Goal: Task Accomplishment & Management: Manage account settings

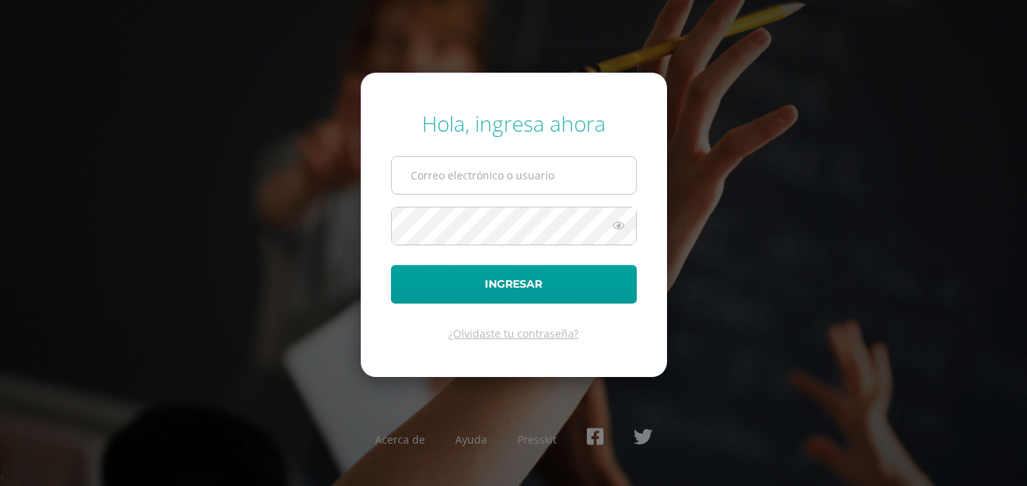
click at [451, 172] on input "text" at bounding box center [514, 175] width 244 height 37
type input "[EMAIL_ADDRESS][PERSON_NAME][DOMAIN_NAME]"
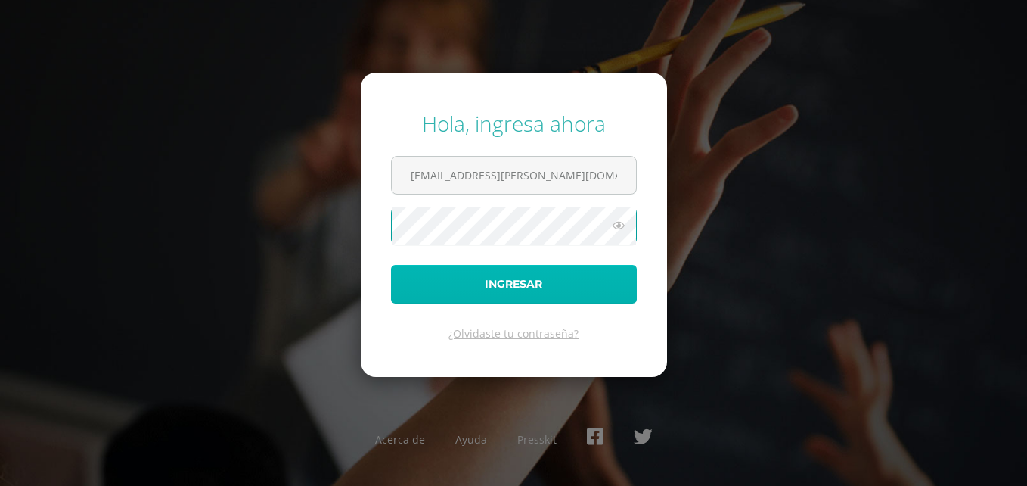
click at [448, 296] on button "Ingresar" at bounding box center [514, 284] width 246 height 39
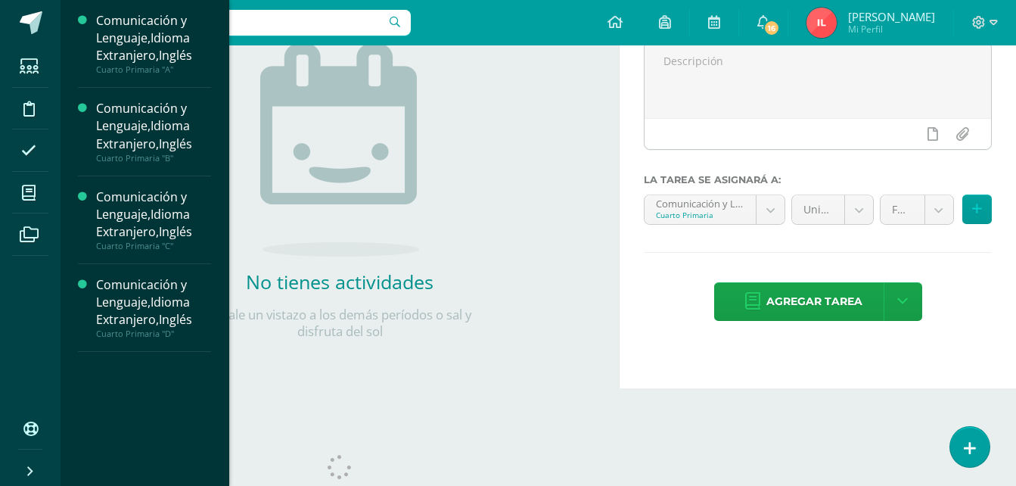
scroll to position [207, 0]
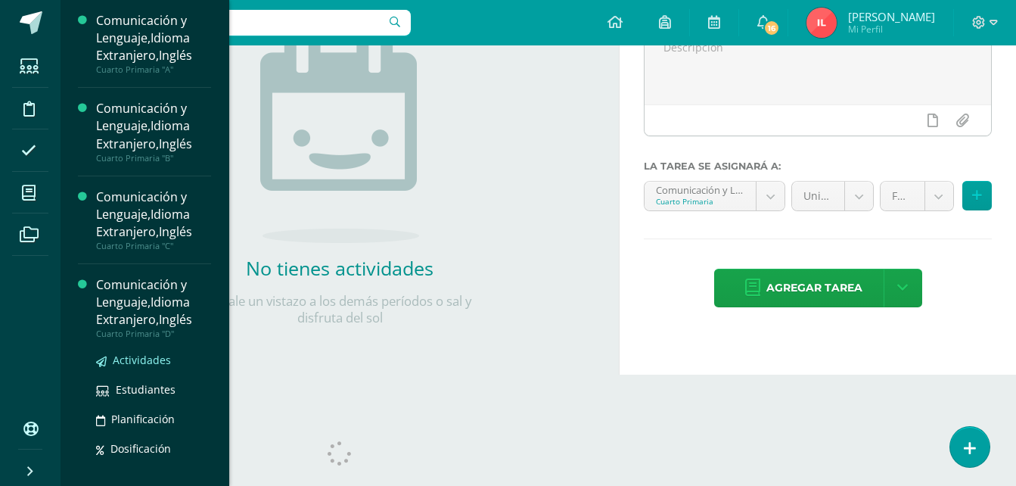
click at [135, 361] on span "Actividades" at bounding box center [142, 359] width 58 height 14
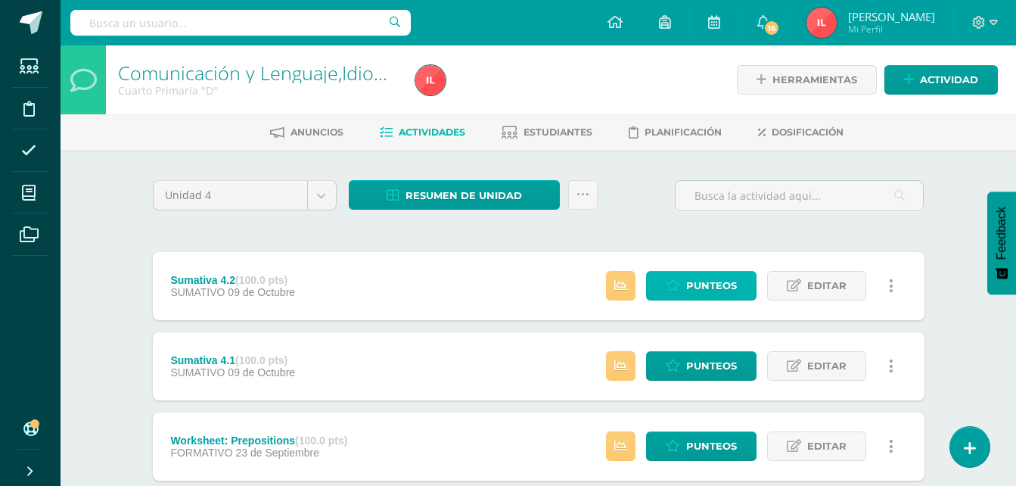
click at [684, 287] on link "Punteos" at bounding box center [701, 285] width 110 height 29
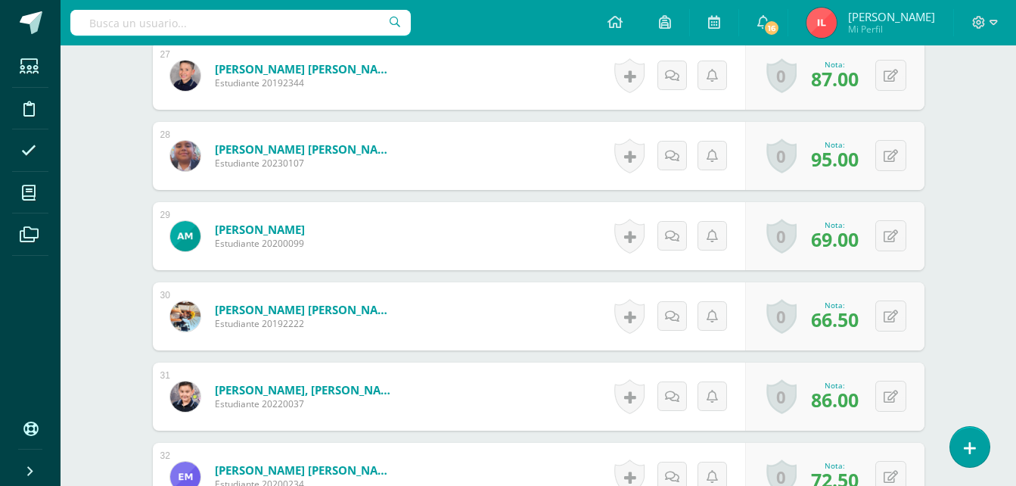
scroll to position [2649, 0]
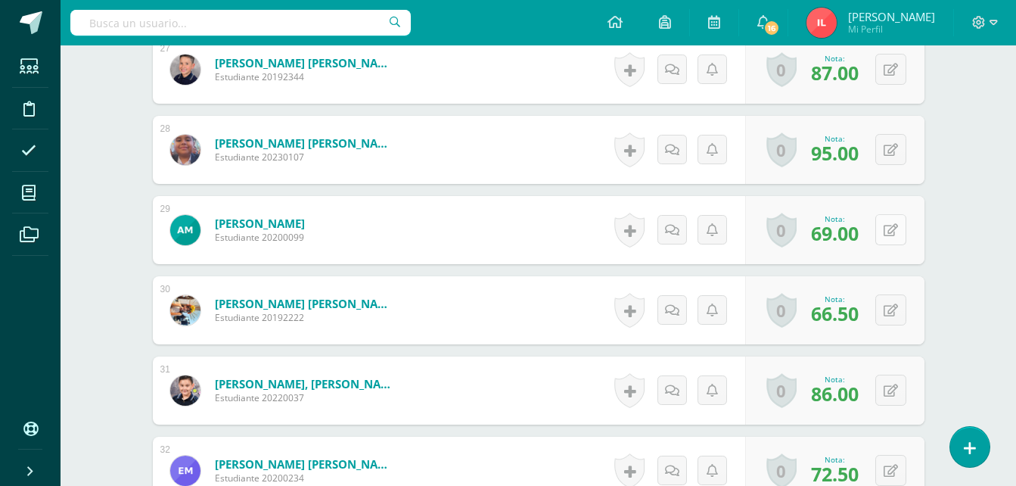
click at [886, 232] on button at bounding box center [890, 229] width 31 height 31
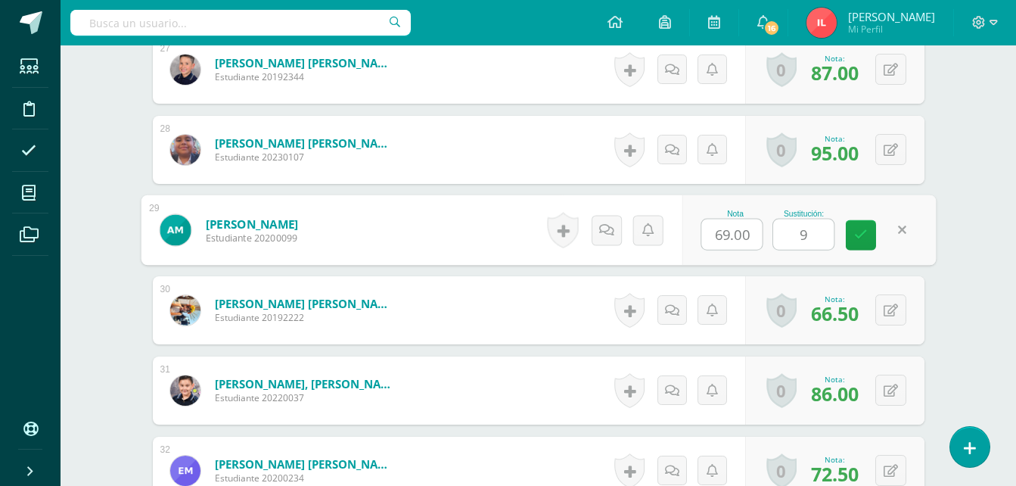
type input "94"
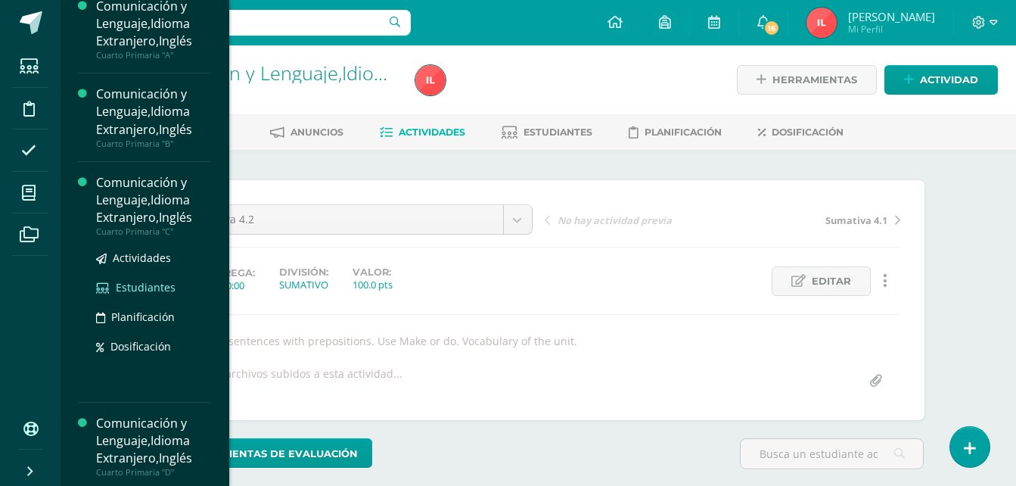
scroll to position [19, 0]
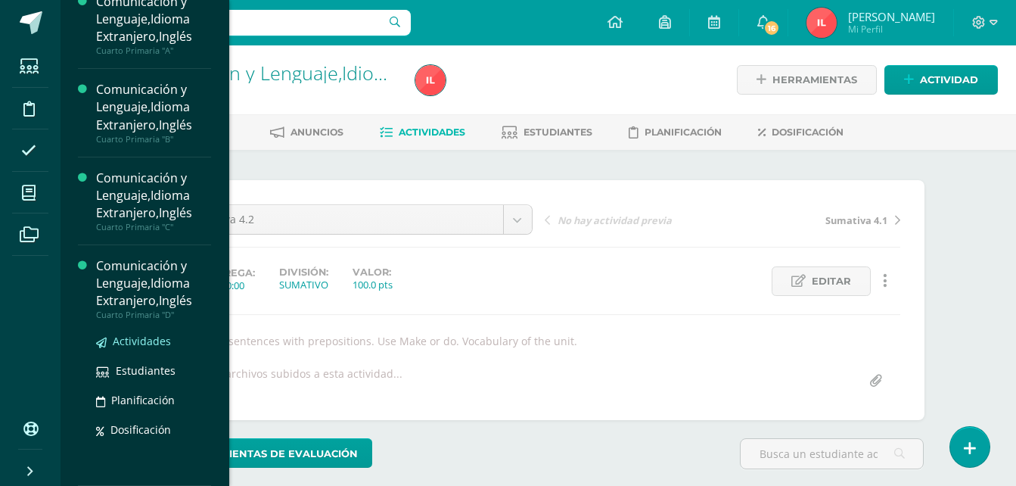
click at [141, 337] on span "Actividades" at bounding box center [142, 341] width 58 height 14
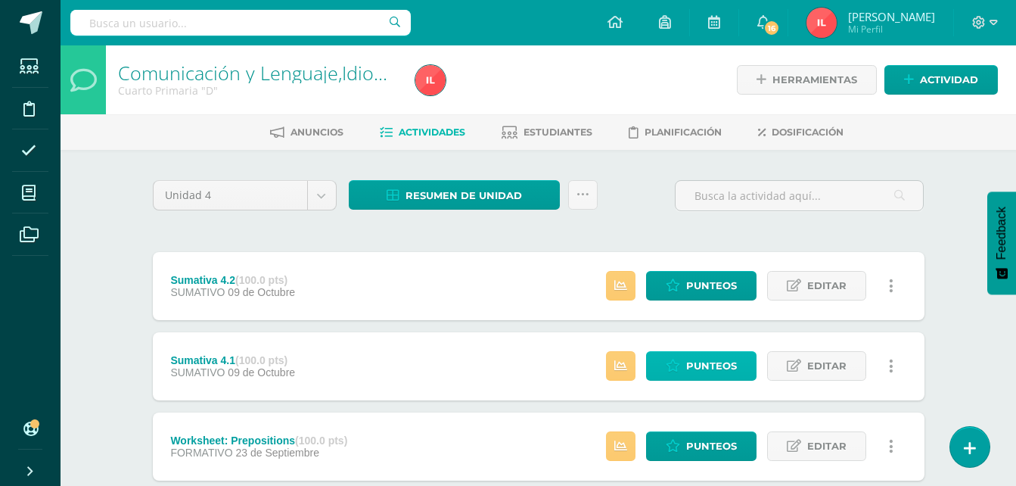
click at [707, 358] on span "Punteos" at bounding box center [711, 366] width 51 height 28
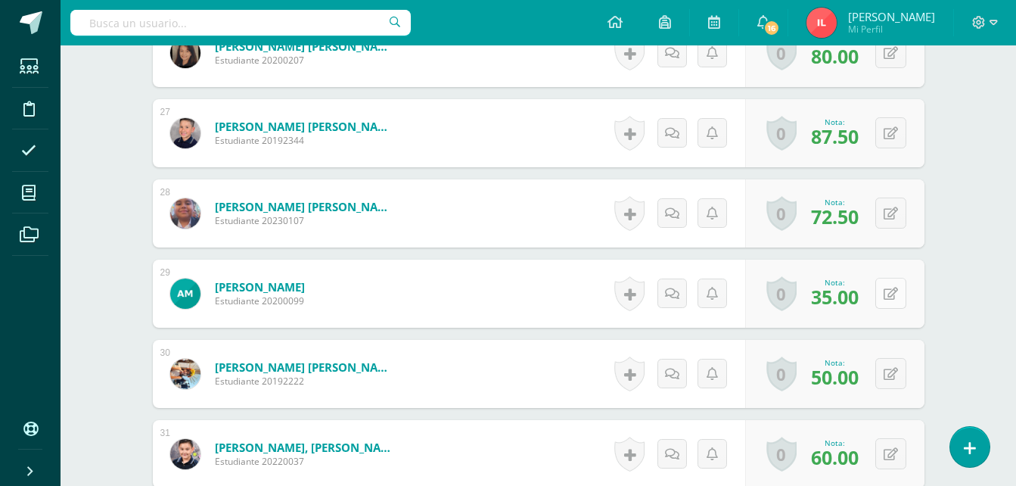
scroll to position [2586, 0]
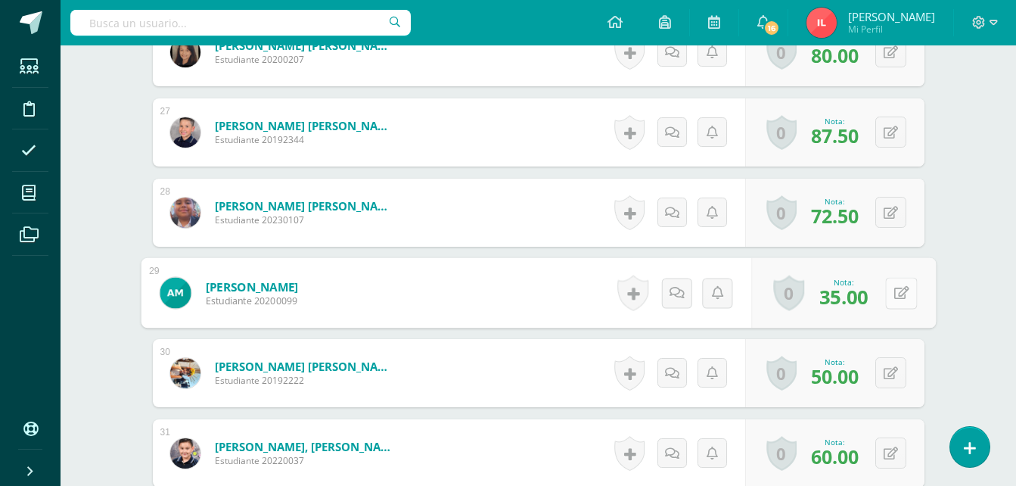
click at [891, 296] on button at bounding box center [901, 293] width 32 height 32
type input "70"
click at [860, 293] on icon at bounding box center [861, 297] width 14 height 13
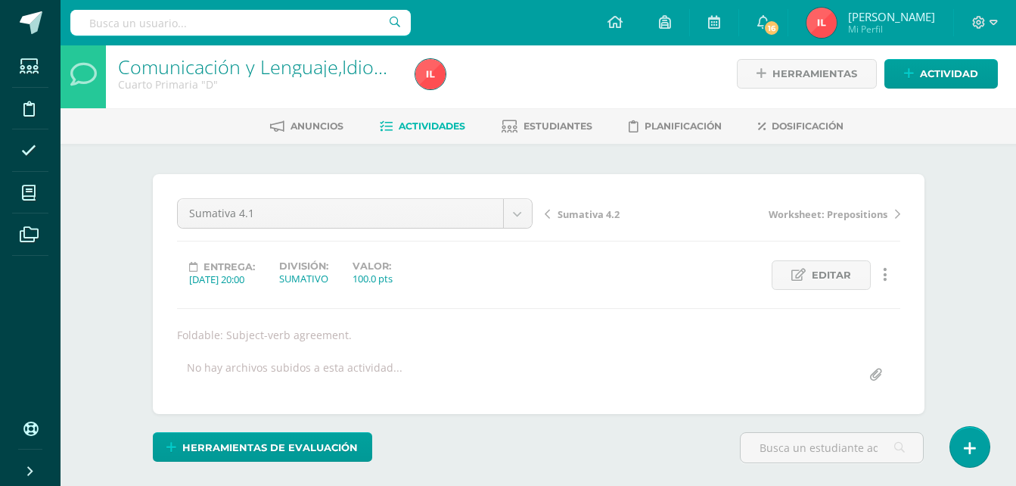
scroll to position [0, 0]
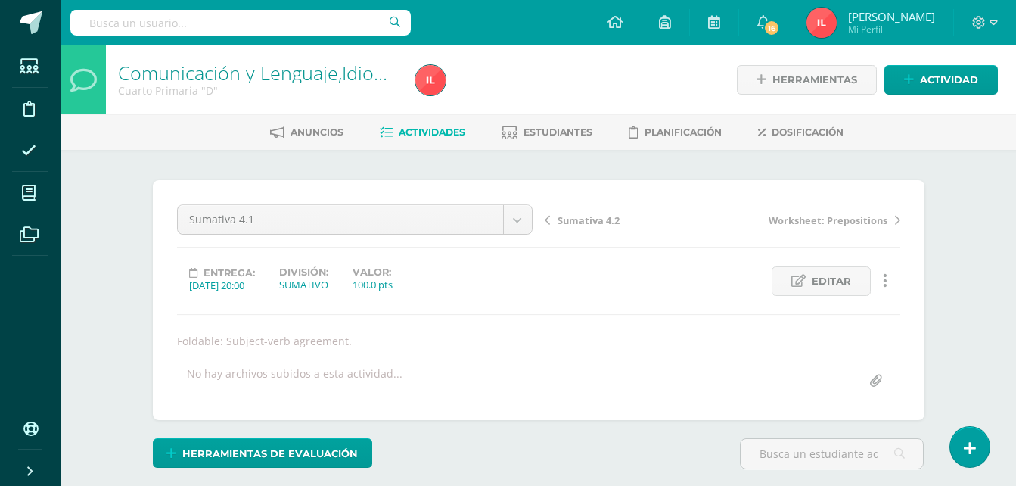
click at [818, 217] on span "Worksheet: Prepositions" at bounding box center [827, 220] width 119 height 14
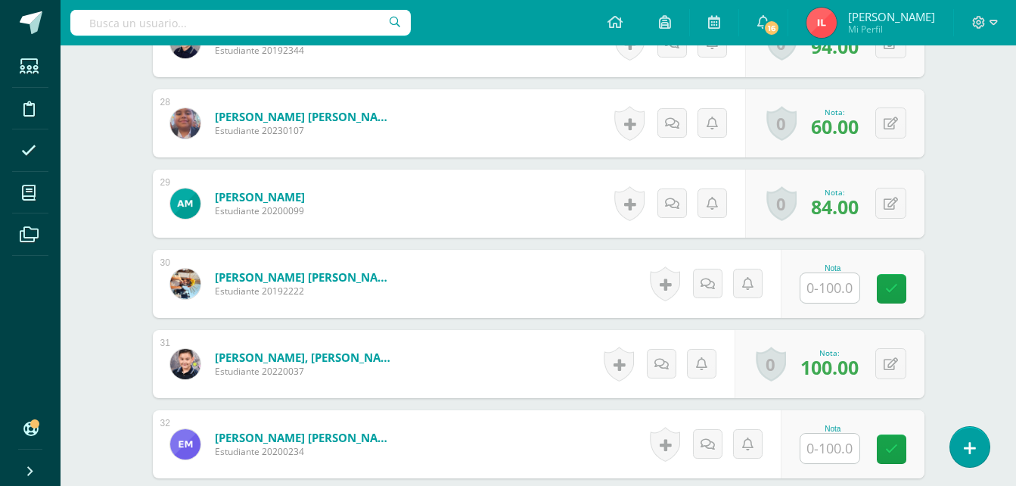
scroll to position [2642, 0]
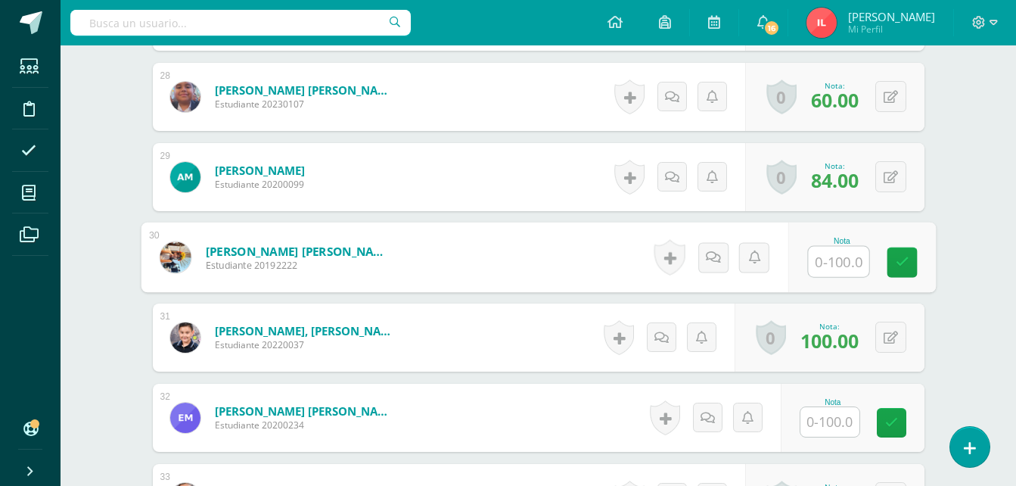
click at [832, 266] on input "text" at bounding box center [838, 262] width 60 height 30
type input "92"
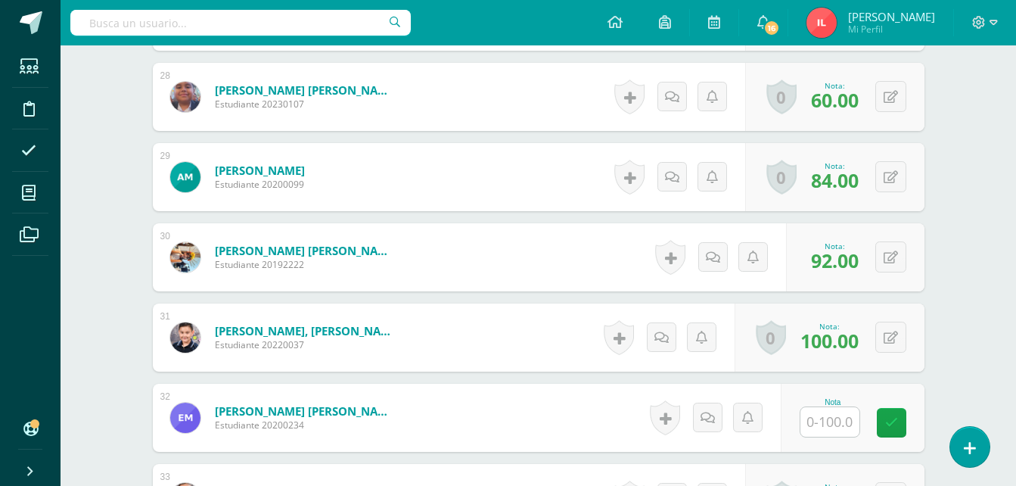
scroll to position [2793, 0]
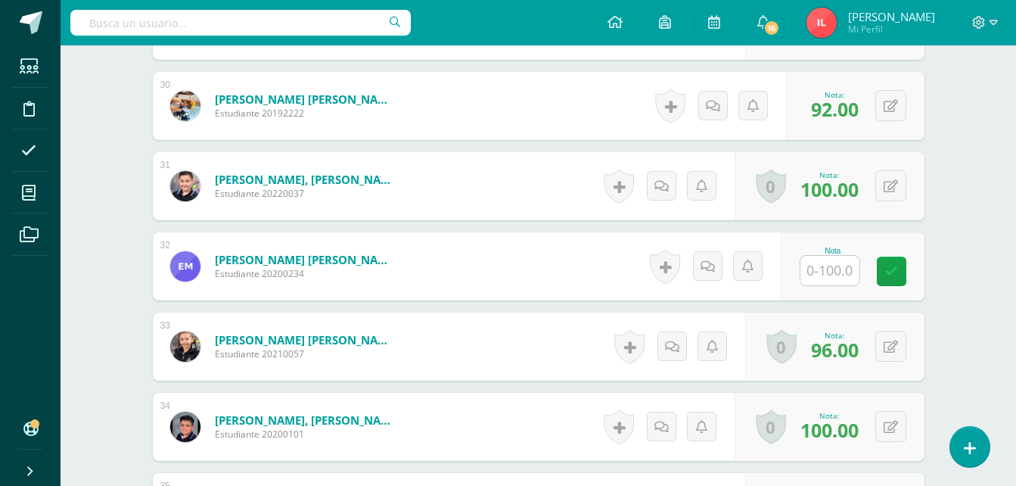
click at [830, 270] on input "text" at bounding box center [829, 270] width 59 height 29
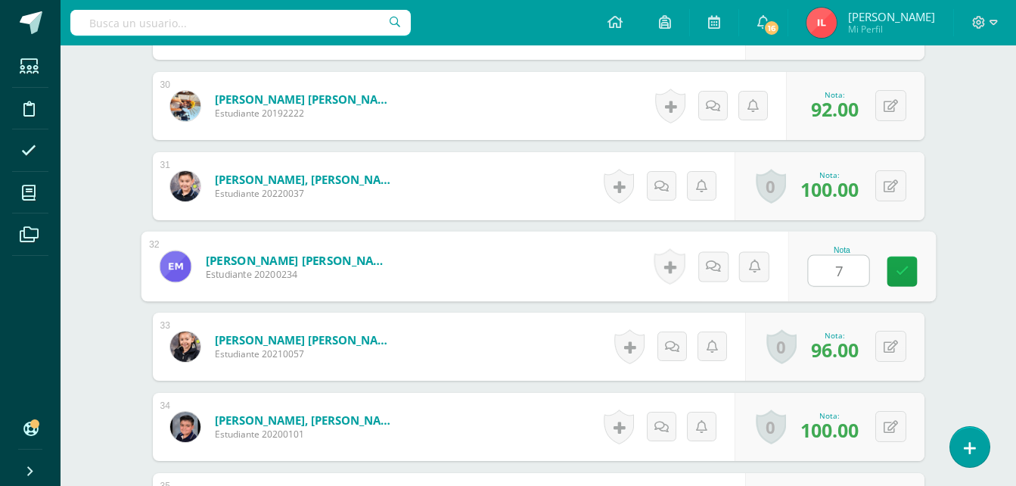
type input "70"
click at [902, 275] on icon at bounding box center [902, 271] width 14 height 13
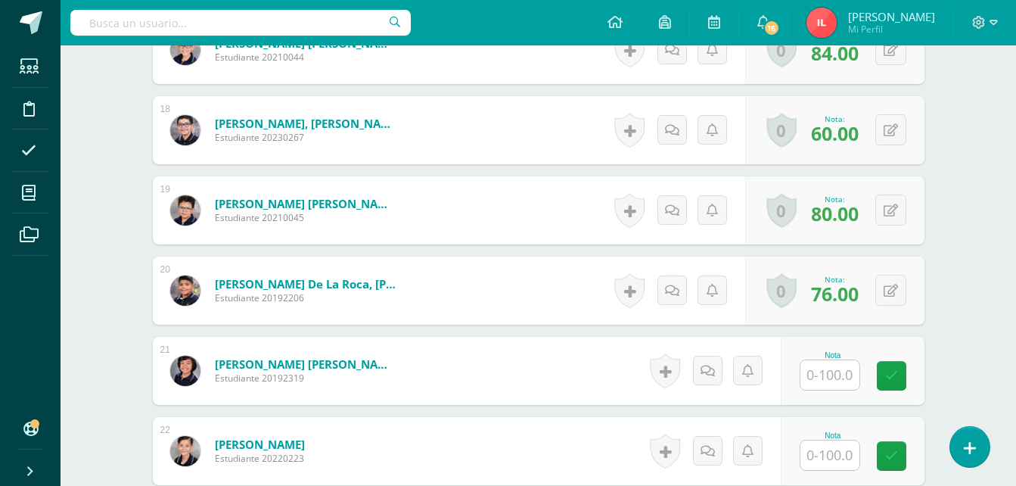
scroll to position [1885, 0]
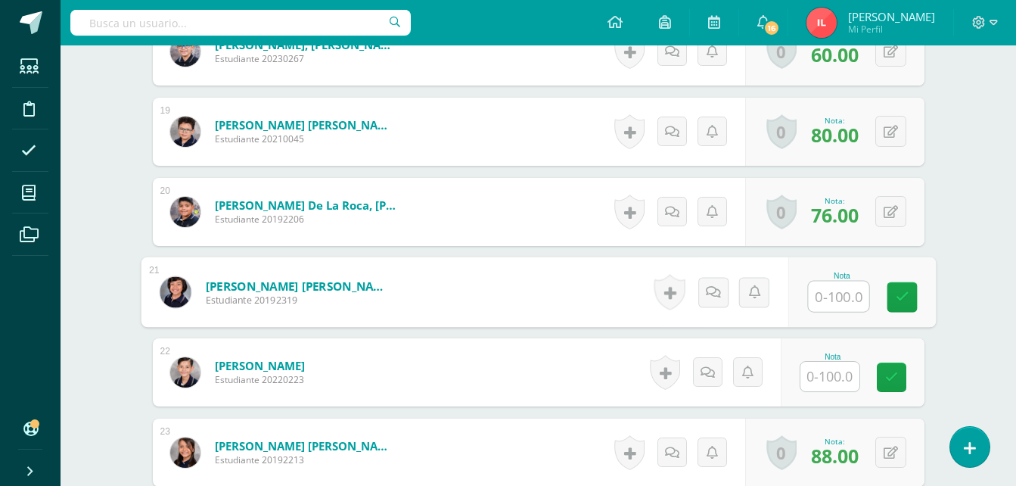
click at [839, 301] on input "text" at bounding box center [838, 296] width 60 height 30
type input "76"
click at [899, 293] on icon at bounding box center [902, 296] width 14 height 13
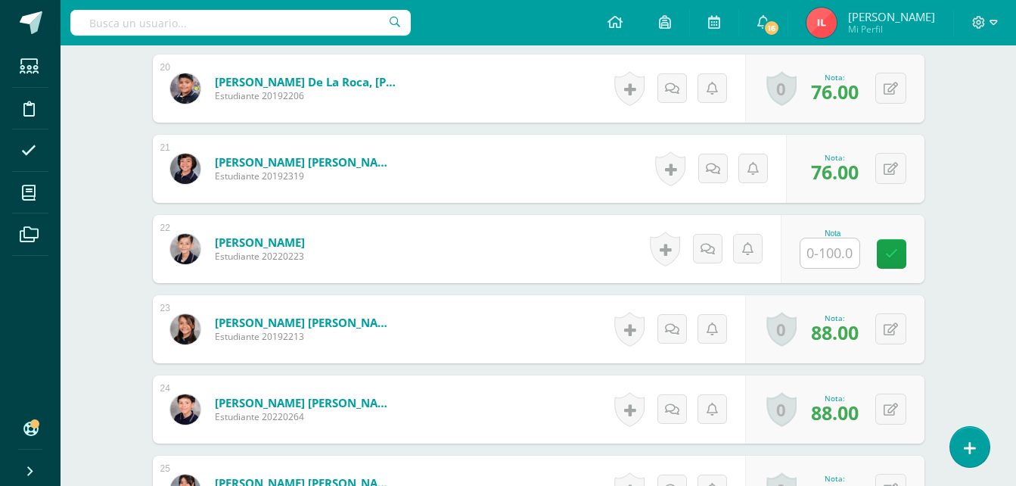
scroll to position [2112, 0]
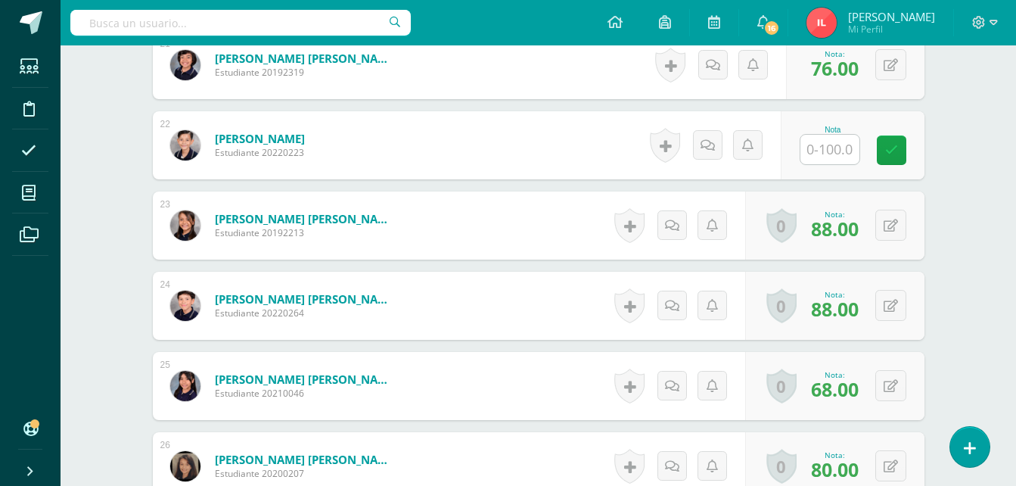
click at [832, 147] on input "text" at bounding box center [829, 149] width 59 height 29
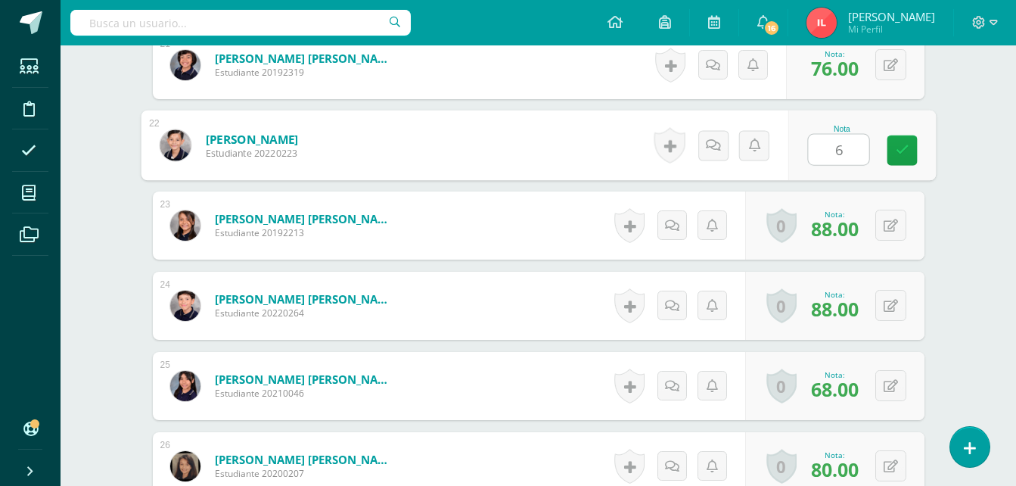
type input "60"
drag, startPoint x: 893, startPoint y: 145, endPoint x: 901, endPoint y: 143, distance: 7.9
click at [897, 144] on link at bounding box center [901, 150] width 30 height 30
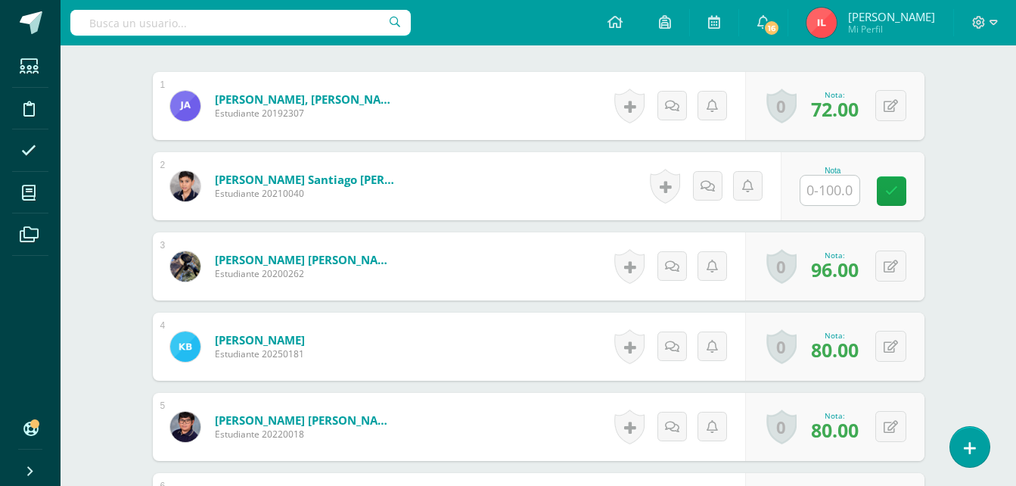
scroll to position [14, 0]
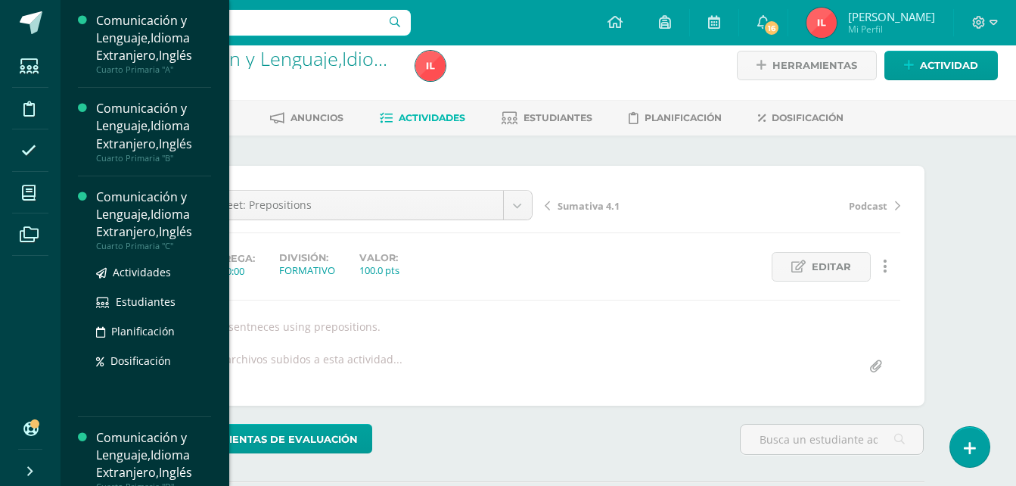
click at [139, 207] on div "Comunicación y Lenguaje,Idioma Extranjero,Inglés" at bounding box center [153, 214] width 115 height 52
click at [138, 266] on span "Actividades" at bounding box center [142, 272] width 58 height 14
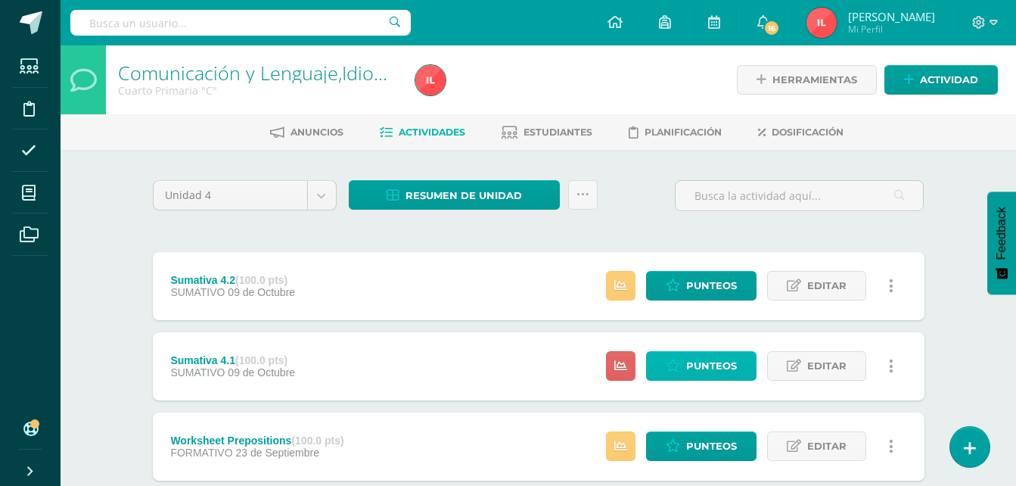
click at [699, 367] on span "Punteos" at bounding box center [711, 366] width 51 height 28
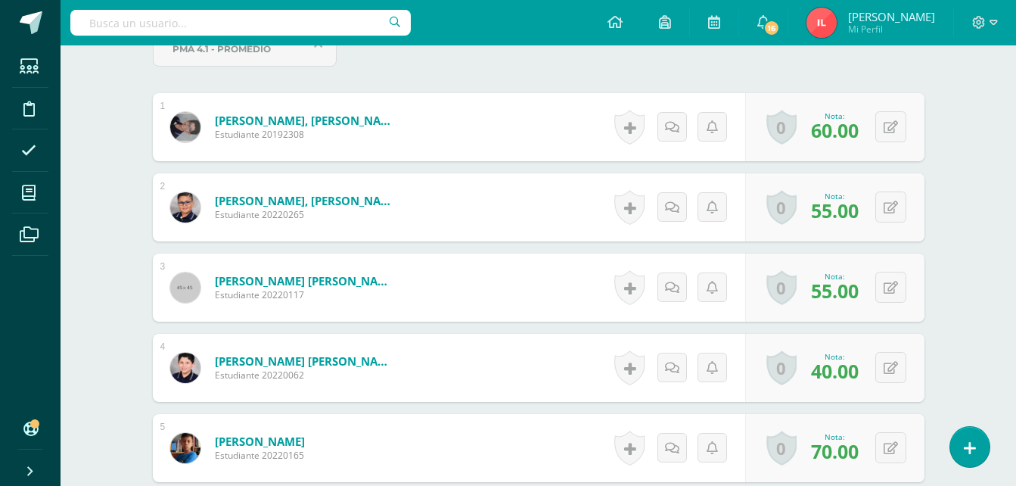
scroll to position [508, 0]
click at [880, 129] on div "0 [GEOGRAPHIC_DATA] Logros obtenidos Aún no hay logros agregados Nota: 60.00" at bounding box center [834, 126] width 179 height 68
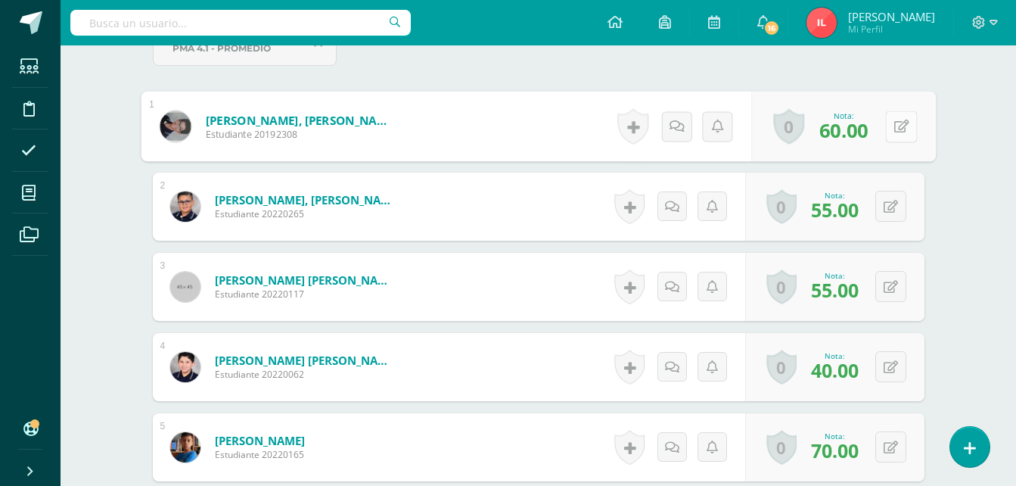
click at [907, 129] on icon at bounding box center [900, 125] width 15 height 13
type input "100"
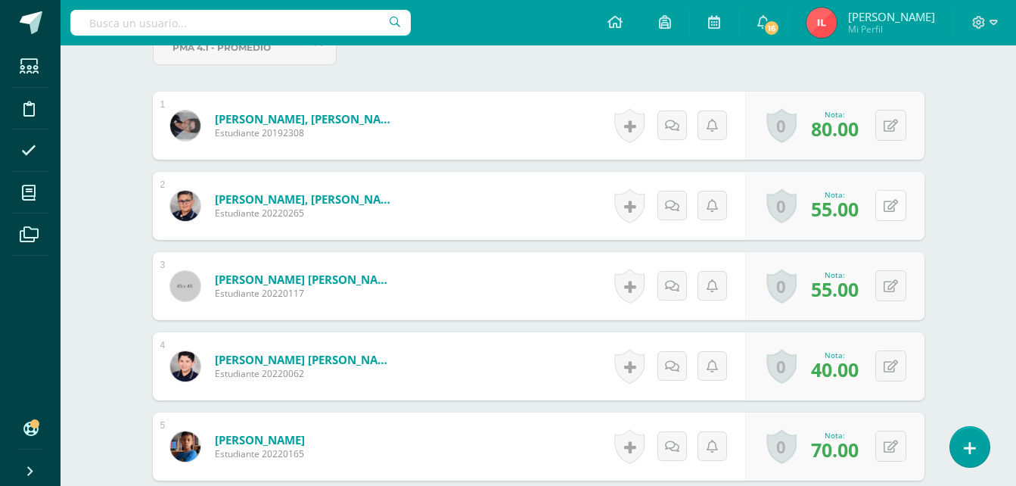
scroll to position [510, 0]
click at [890, 202] on button at bounding box center [890, 204] width 31 height 31
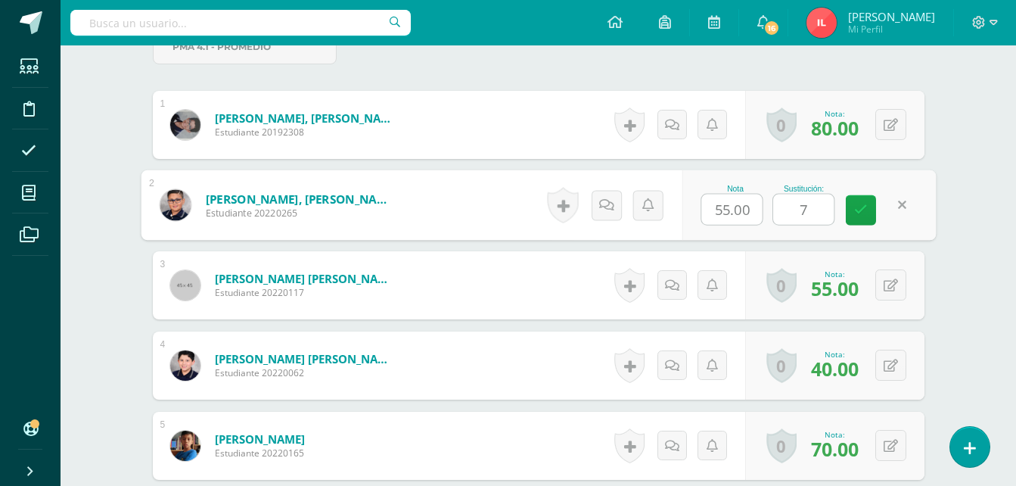
type input "75"
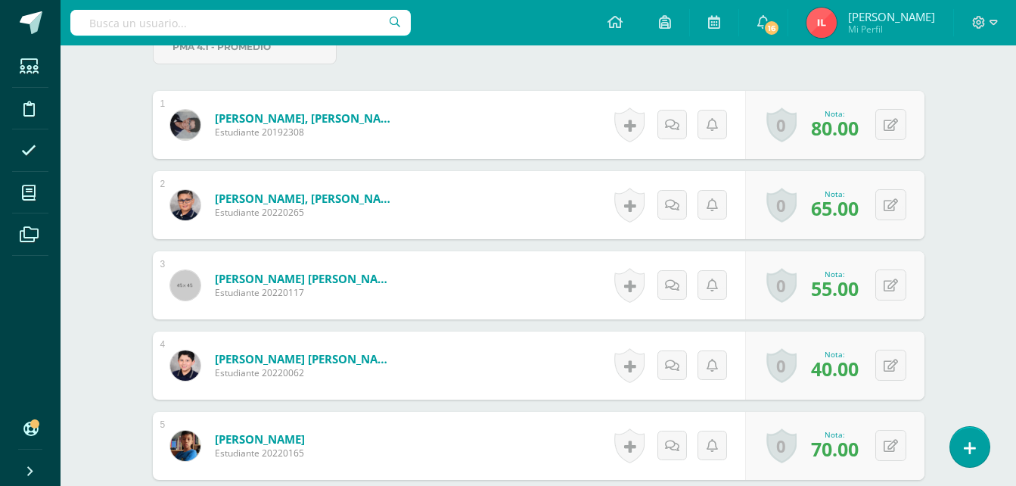
scroll to position [510, 0]
click at [888, 368] on button at bounding box center [901, 365] width 32 height 32
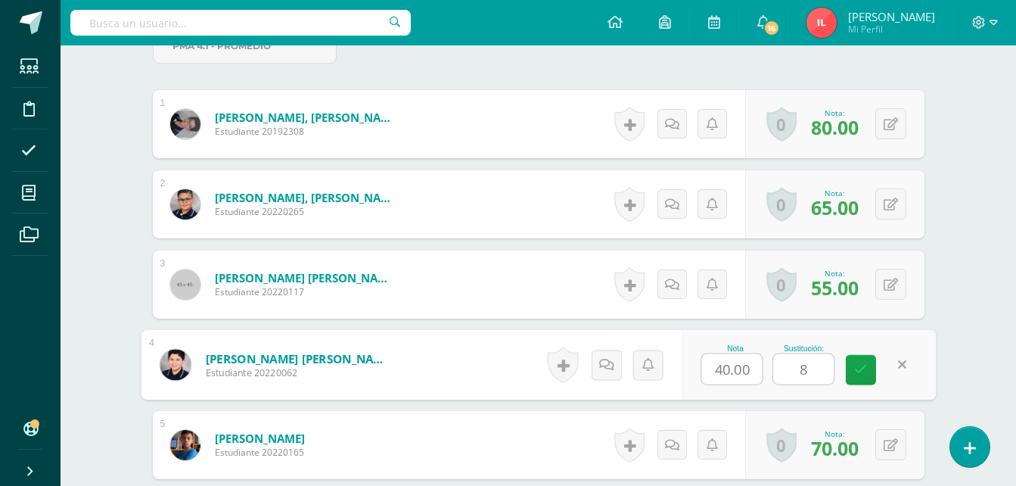
type input "80"
click at [858, 376] on icon at bounding box center [861, 369] width 14 height 13
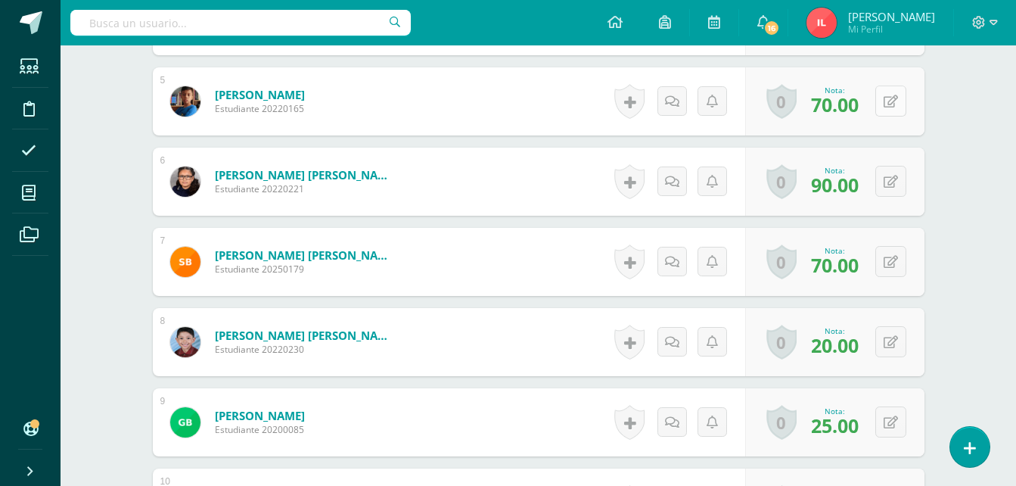
scroll to position [889, 0]
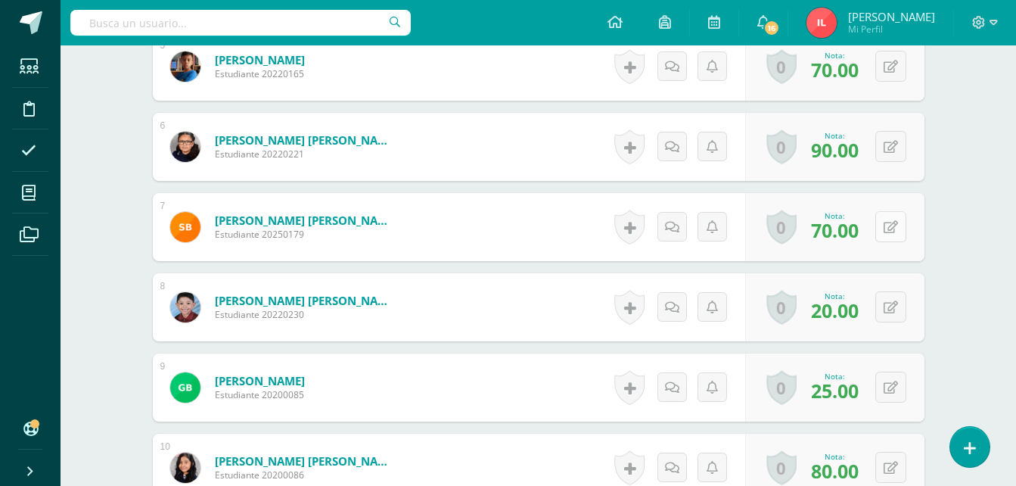
click at [895, 229] on icon at bounding box center [890, 227] width 14 height 13
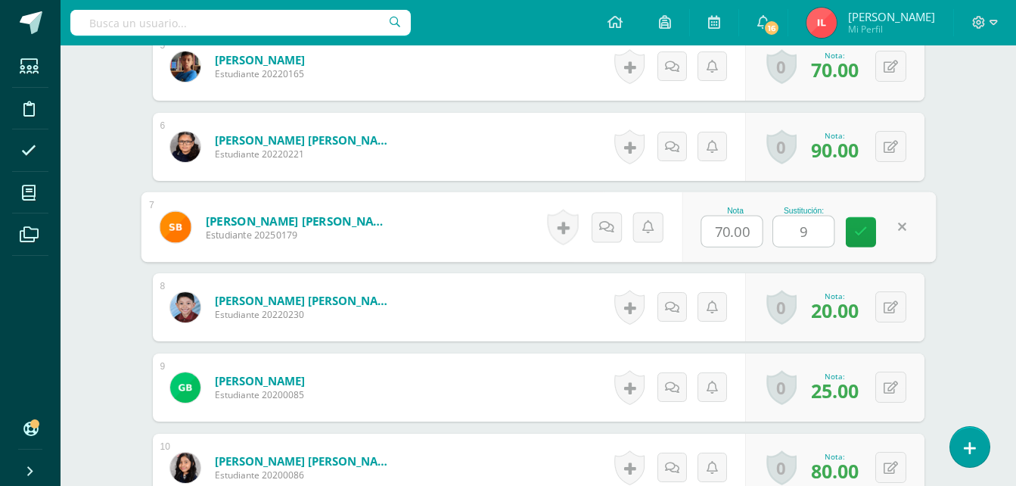
type input "90"
click at [866, 234] on icon at bounding box center [861, 231] width 14 height 13
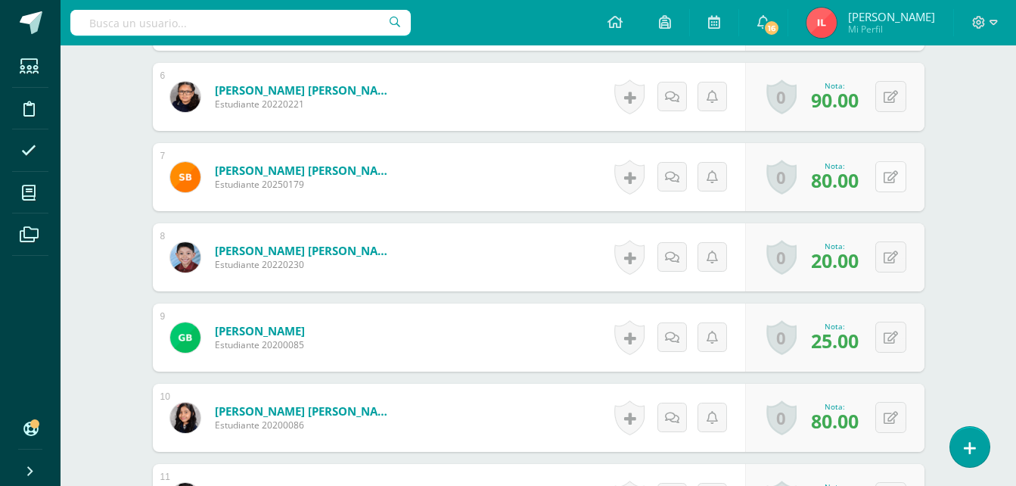
scroll to position [964, 0]
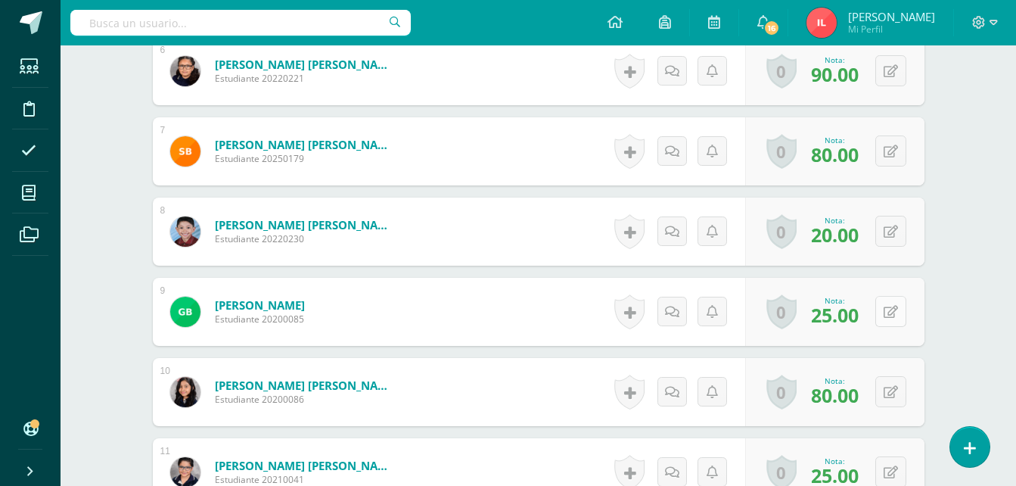
click at [883, 310] on div "0 Logros Logros obtenidos Aún no hay logros agregados Nota: 25.00" at bounding box center [834, 312] width 179 height 68
click at [905, 315] on icon at bounding box center [900, 311] width 15 height 13
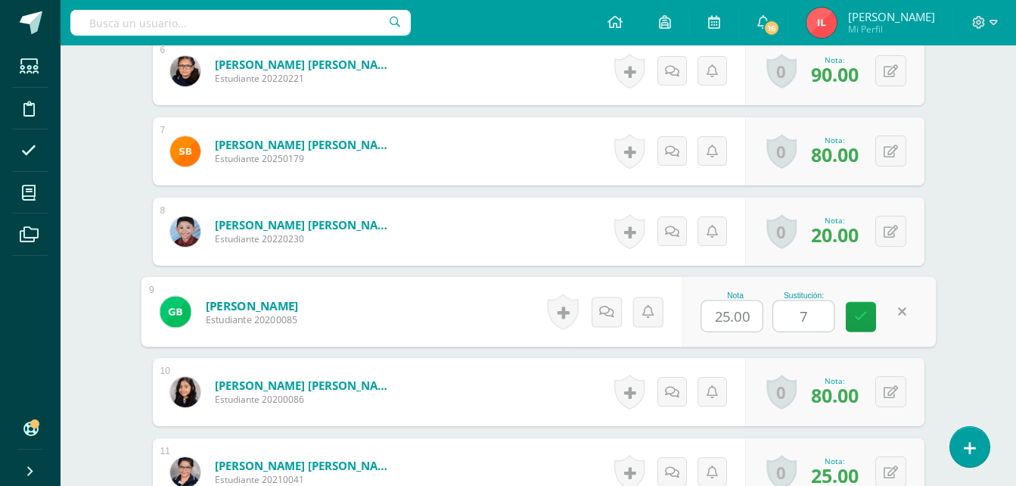
type input "70"
click at [866, 318] on icon at bounding box center [861, 316] width 14 height 13
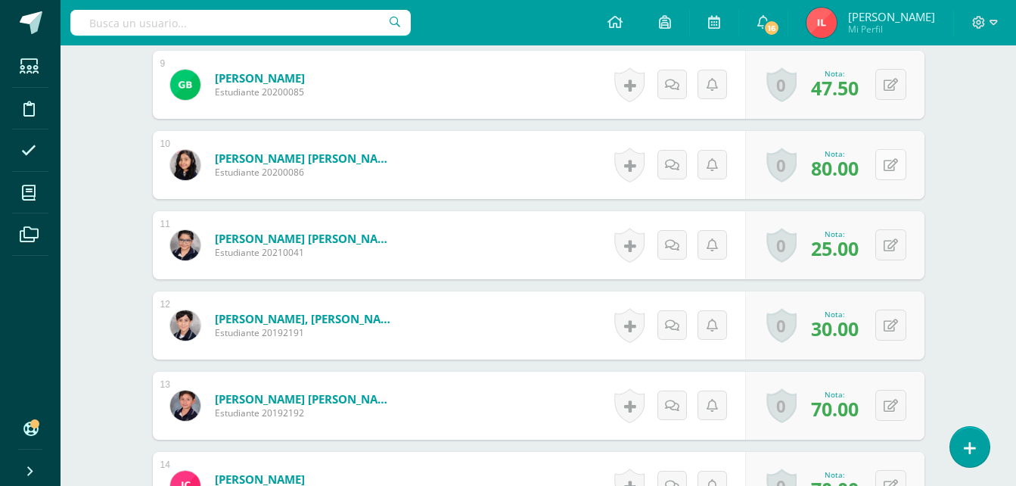
scroll to position [1267, 0]
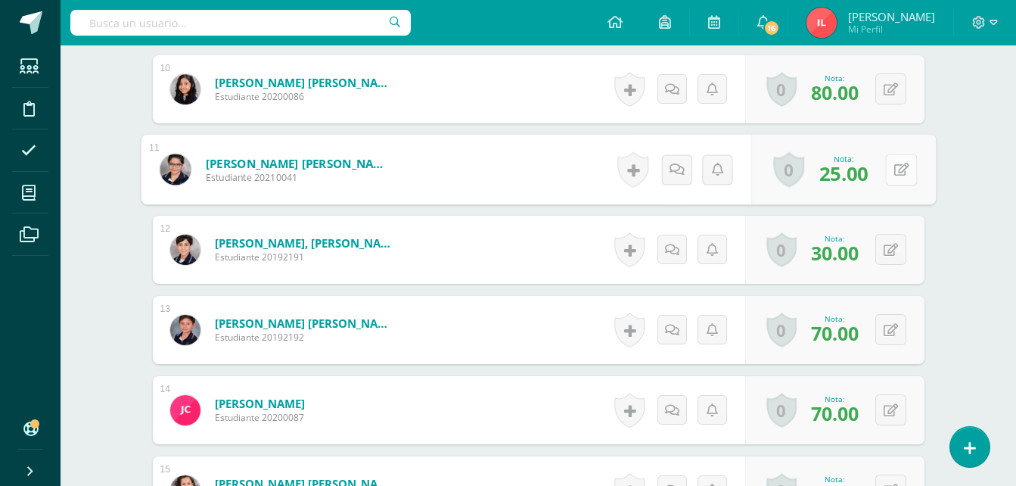
click at [899, 175] on button at bounding box center [901, 170] width 32 height 32
type input "100"
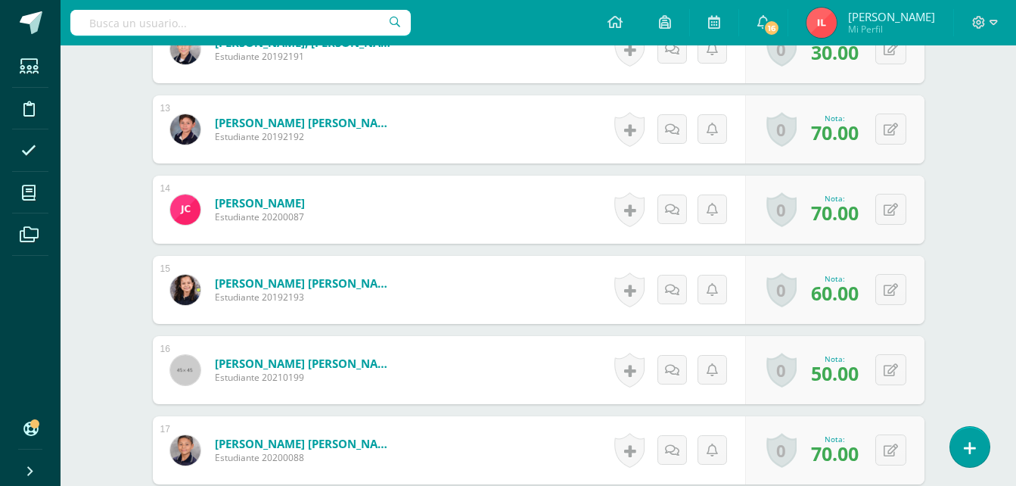
scroll to position [1494, 0]
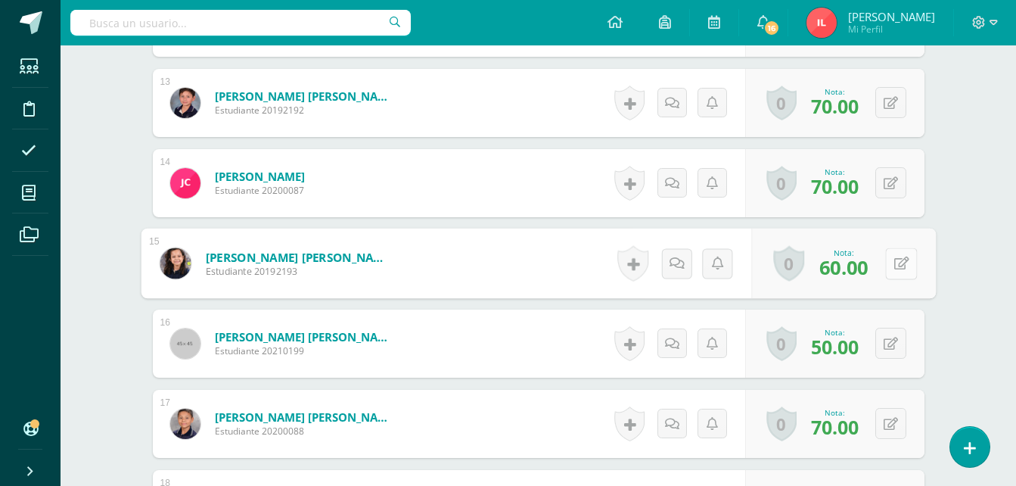
click at [892, 261] on button at bounding box center [901, 263] width 32 height 32
type input "70"
click at [866, 271] on icon at bounding box center [861, 268] width 14 height 13
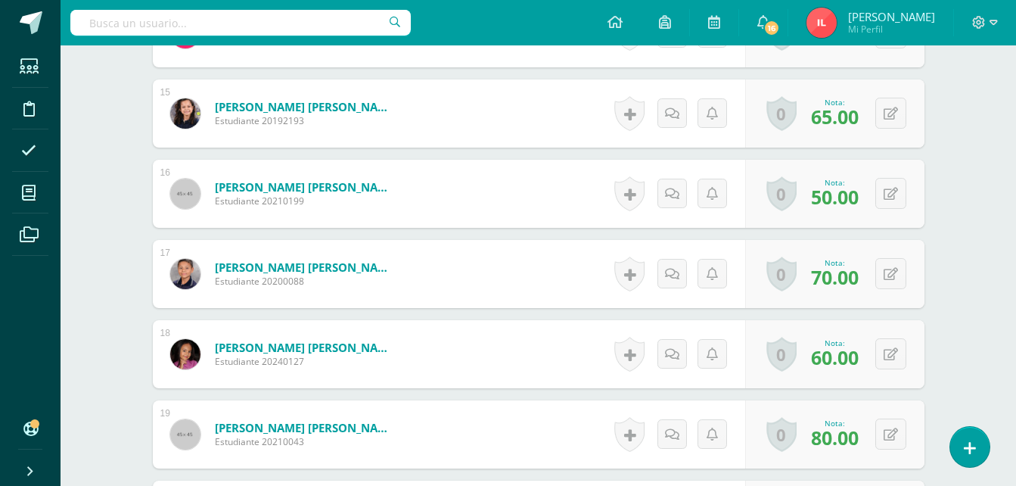
scroll to position [1645, 0]
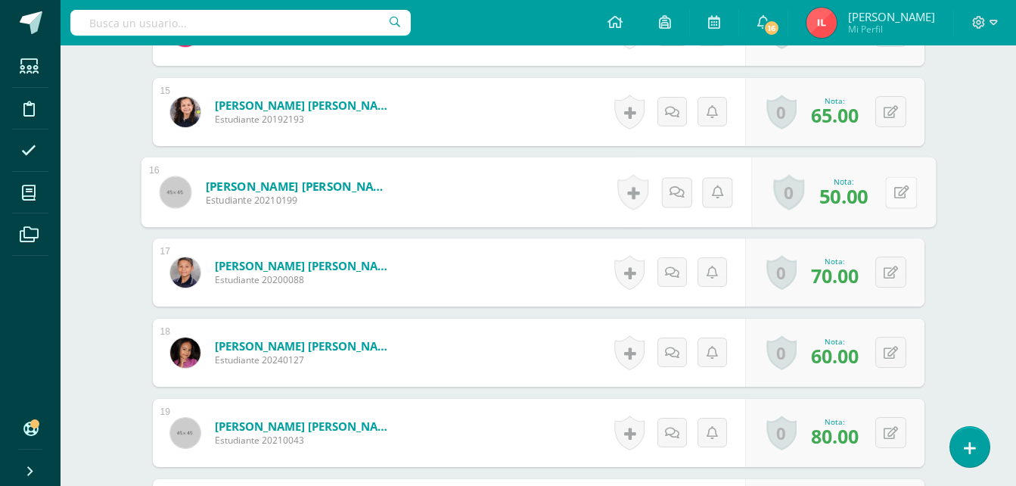
click at [886, 199] on button at bounding box center [901, 192] width 32 height 32
type input "100"
click at [864, 201] on icon at bounding box center [861, 197] width 14 height 13
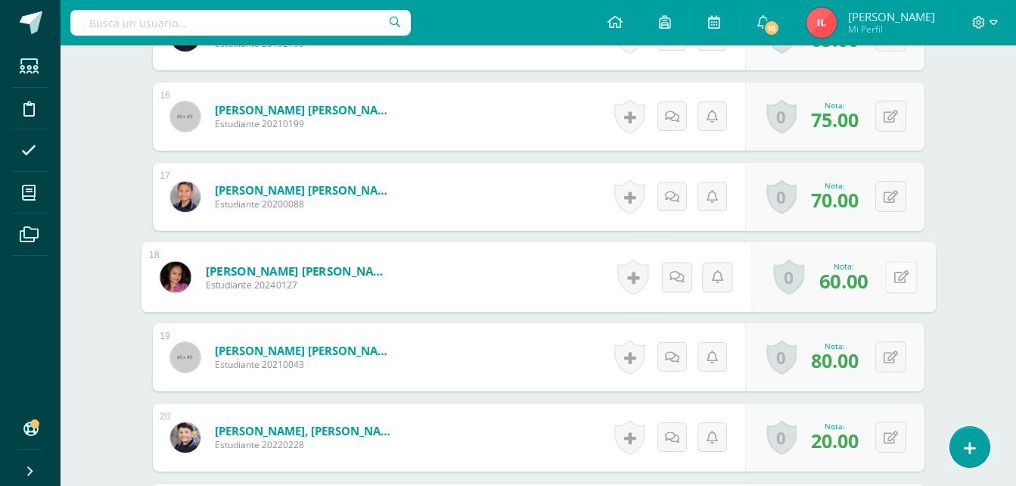
click at [886, 278] on button at bounding box center [901, 277] width 32 height 32
type input "90"
click at [860, 278] on icon at bounding box center [861, 281] width 14 height 13
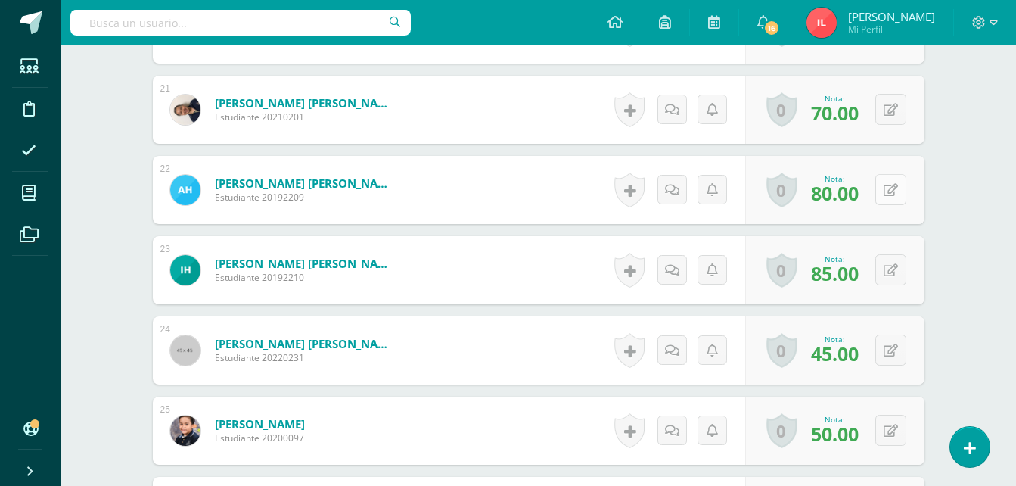
scroll to position [2174, 0]
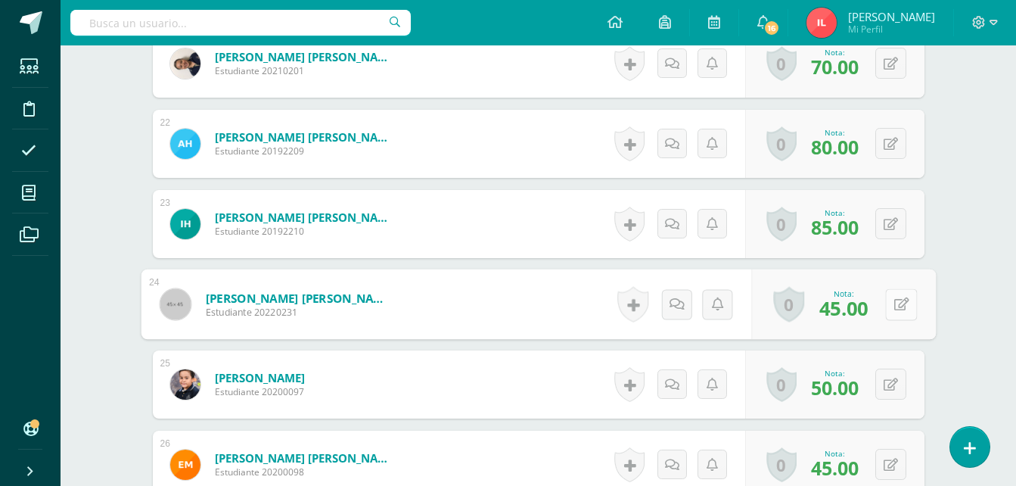
click at [886, 299] on button at bounding box center [901, 304] width 32 height 32
type input "80"
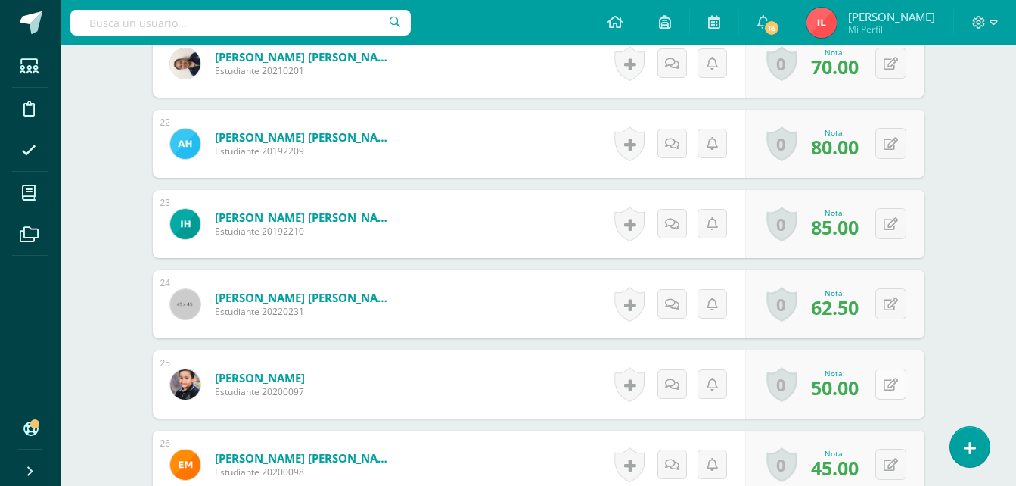
click at [892, 383] on button at bounding box center [890, 383] width 31 height 31
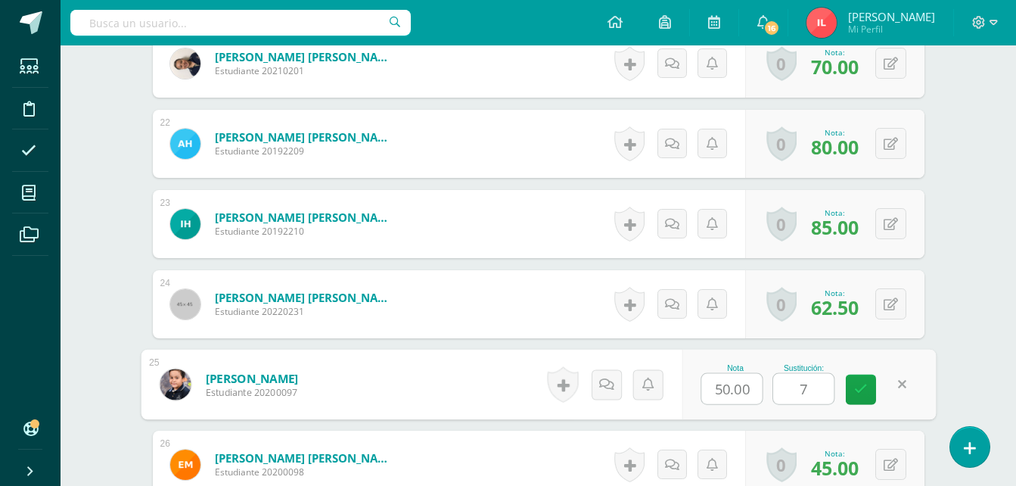
type input "70"
click at [864, 396] on link at bounding box center [860, 389] width 30 height 30
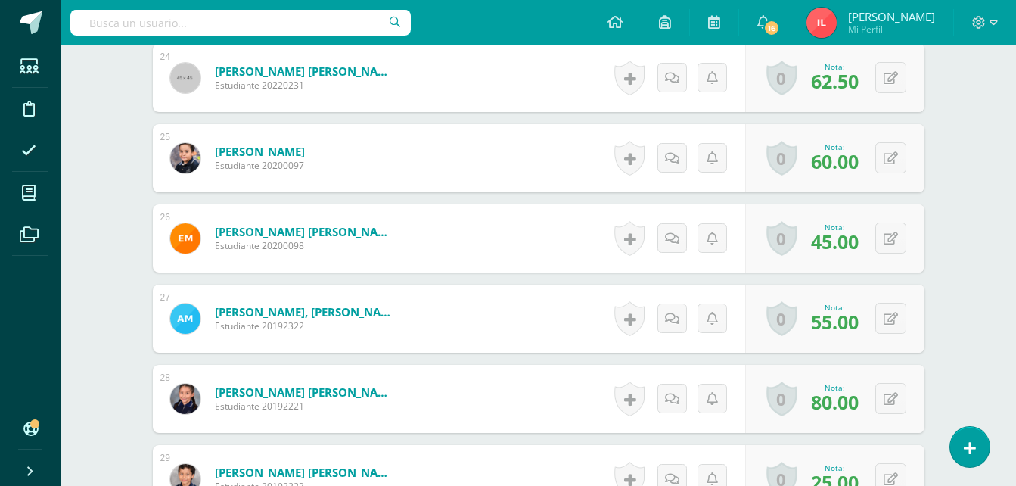
scroll to position [2401, 0]
click at [888, 242] on button at bounding box center [890, 237] width 31 height 31
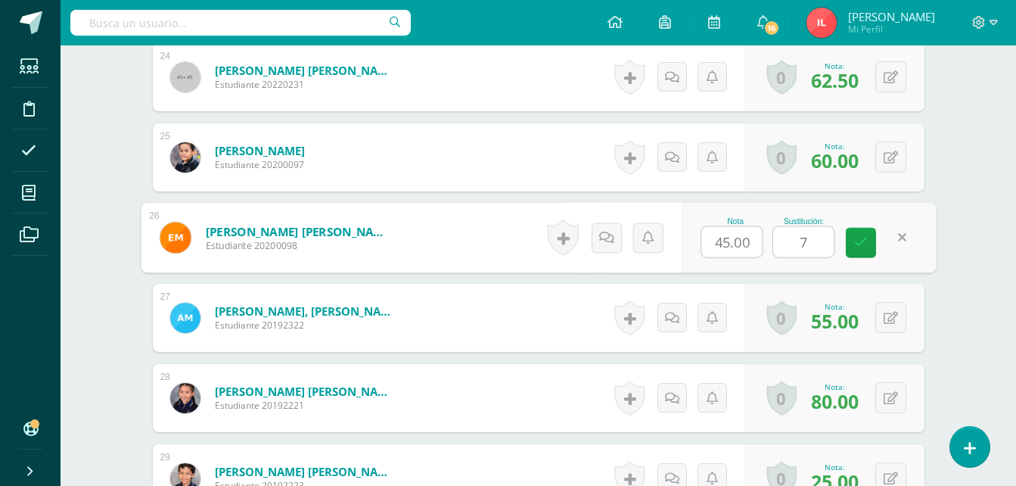
type input "70"
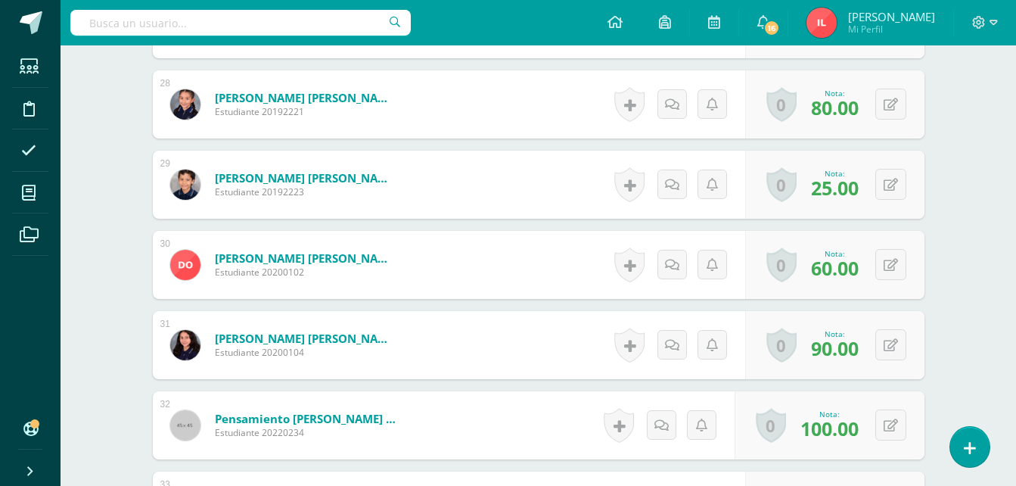
scroll to position [2704, 0]
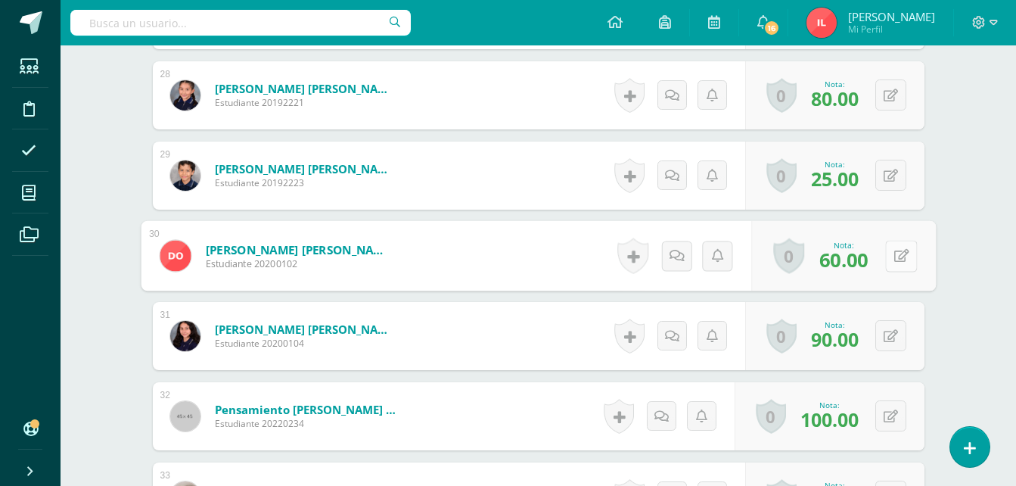
click at [887, 257] on button at bounding box center [901, 256] width 32 height 32
type input "70"
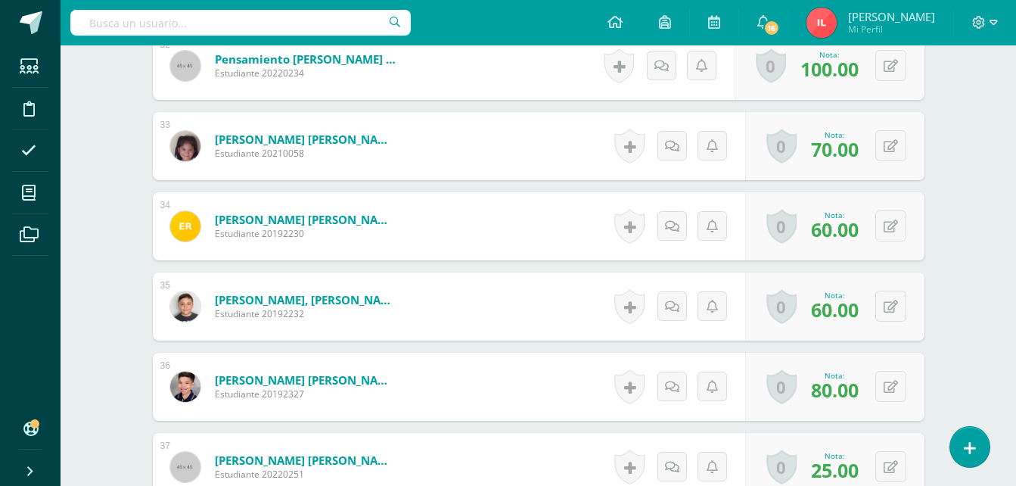
scroll to position [3082, 0]
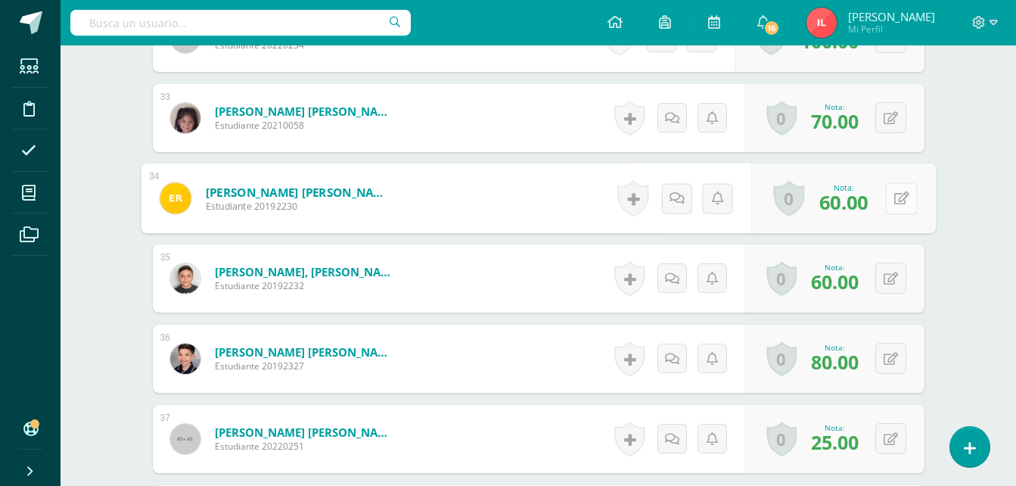
click at [892, 203] on button at bounding box center [901, 198] width 32 height 32
type input "70"
click at [895, 198] on icon at bounding box center [900, 197] width 15 height 13
type input "80"
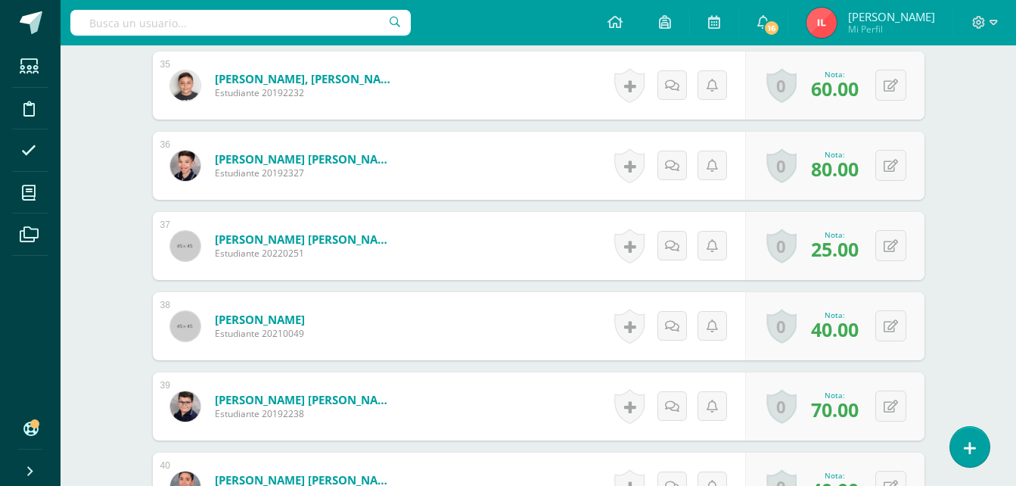
scroll to position [3309, 0]
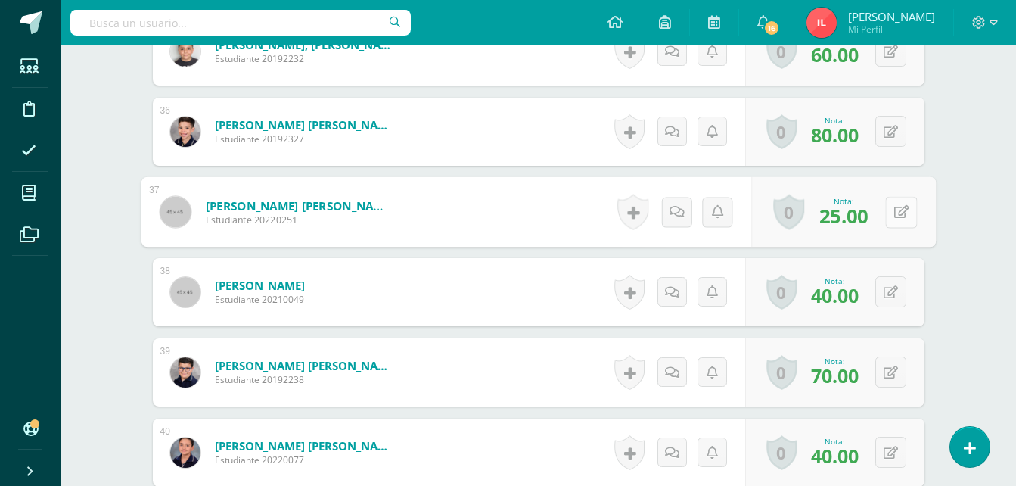
click at [891, 212] on button at bounding box center [901, 212] width 32 height 32
type input "80"
click at [893, 293] on icon at bounding box center [890, 292] width 14 height 13
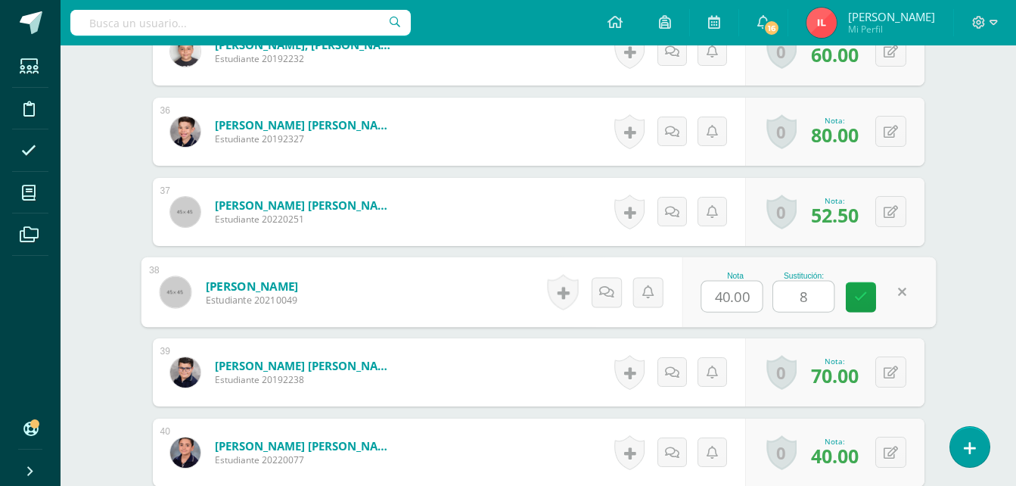
type input "80"
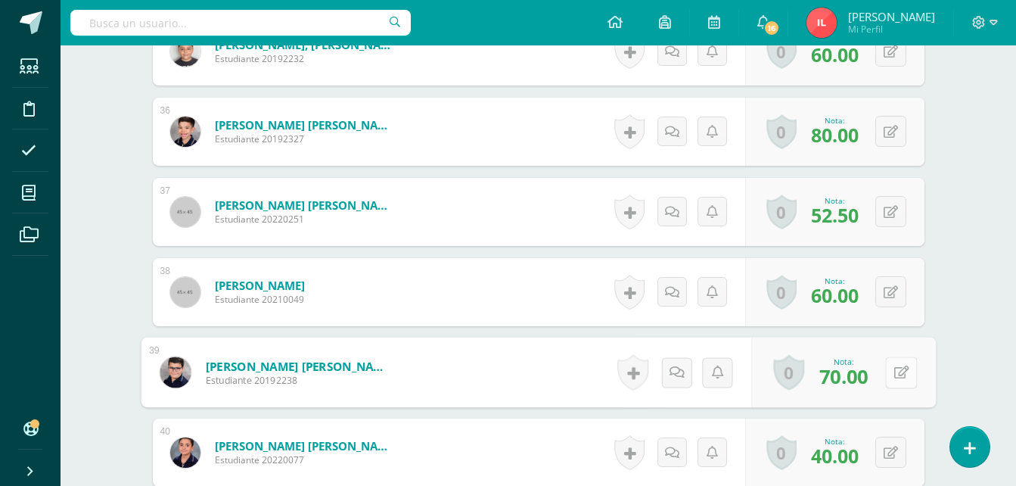
click at [894, 371] on icon at bounding box center [900, 371] width 15 height 13
type input "90"
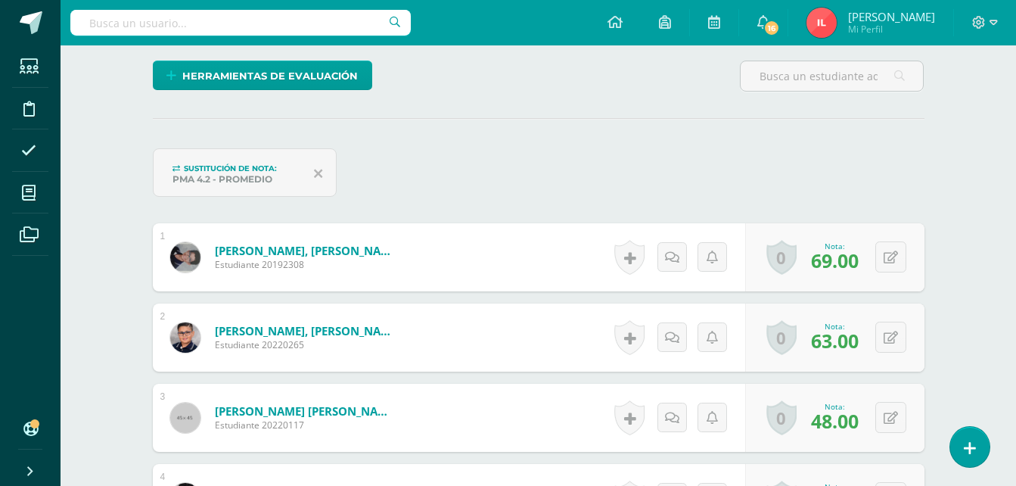
scroll to position [379, 0]
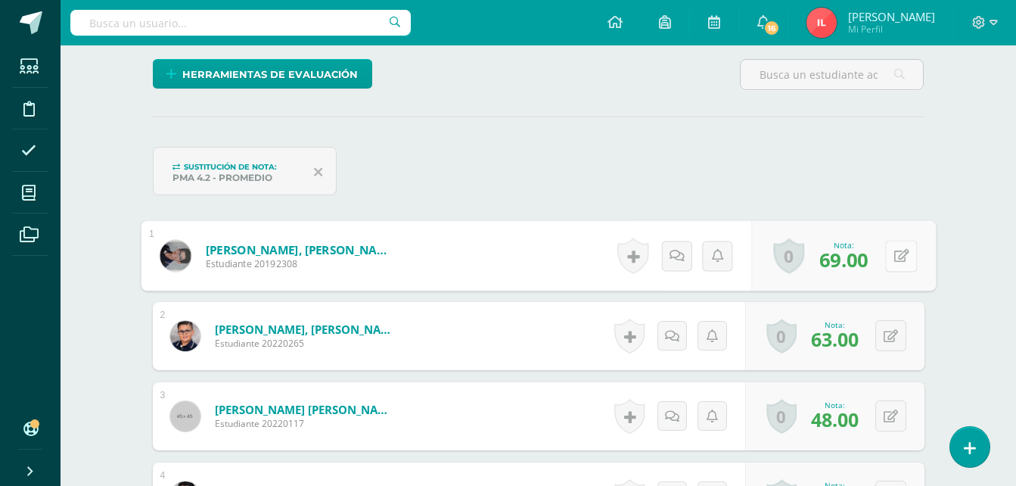
click at [882, 253] on div "0 Logros Logros obtenidos Aún no hay logros agregados Nota: 69.00" at bounding box center [843, 256] width 185 height 70
click at [907, 253] on icon at bounding box center [900, 254] width 15 height 13
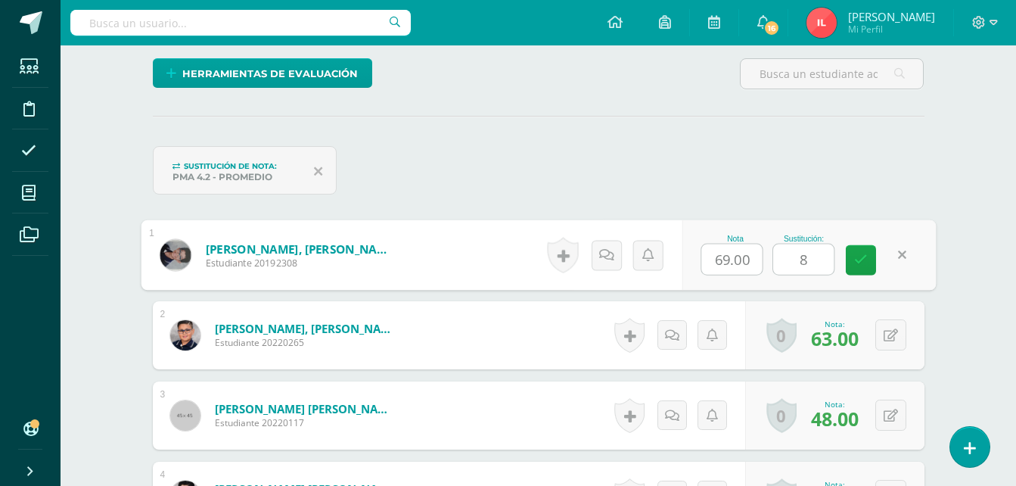
type input "88"
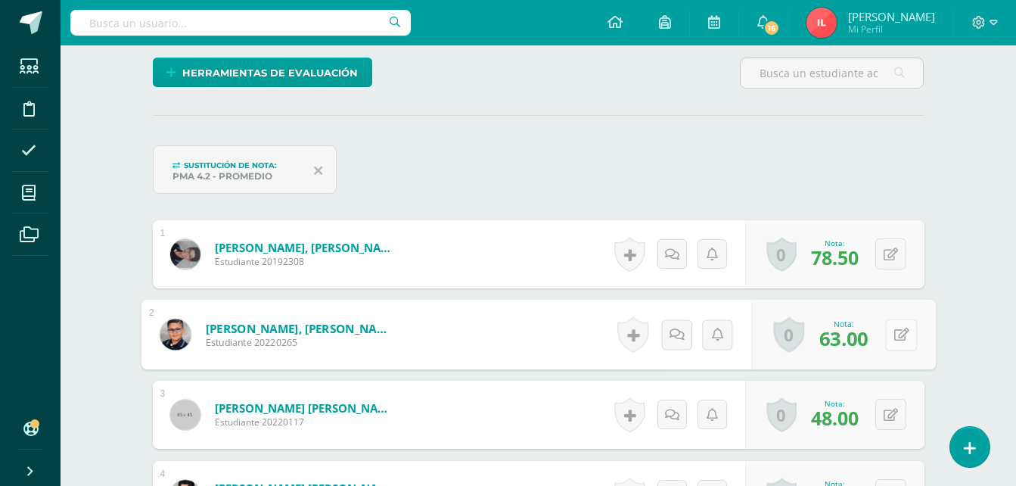
click at [887, 333] on button at bounding box center [901, 334] width 32 height 32
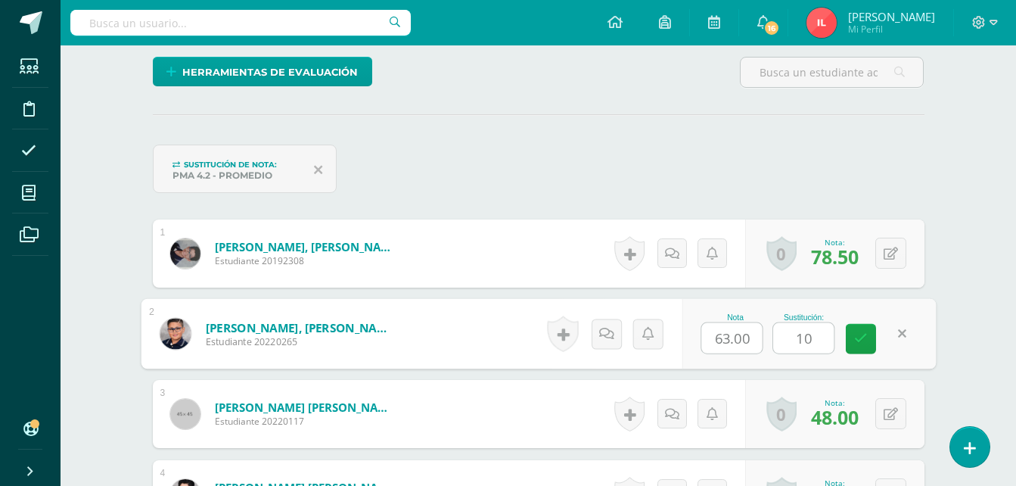
type input "100"
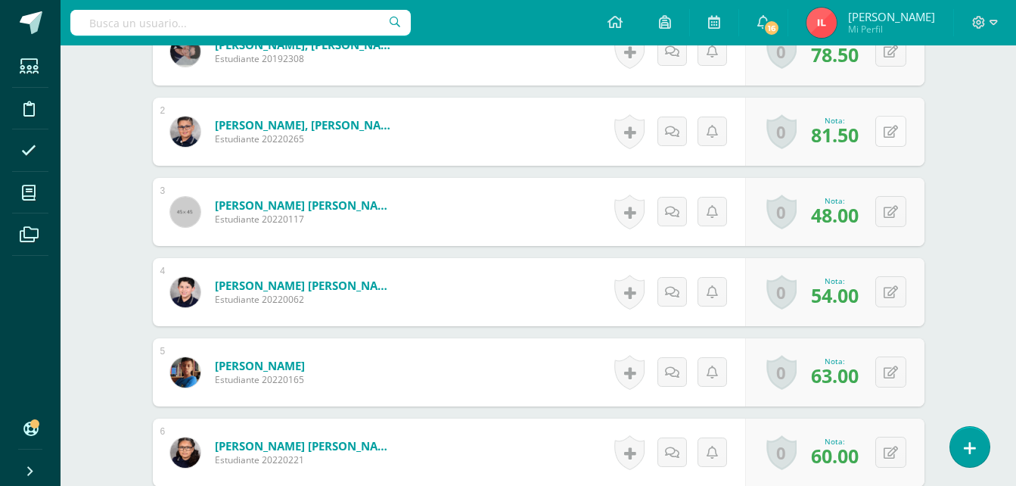
scroll to position [609, 0]
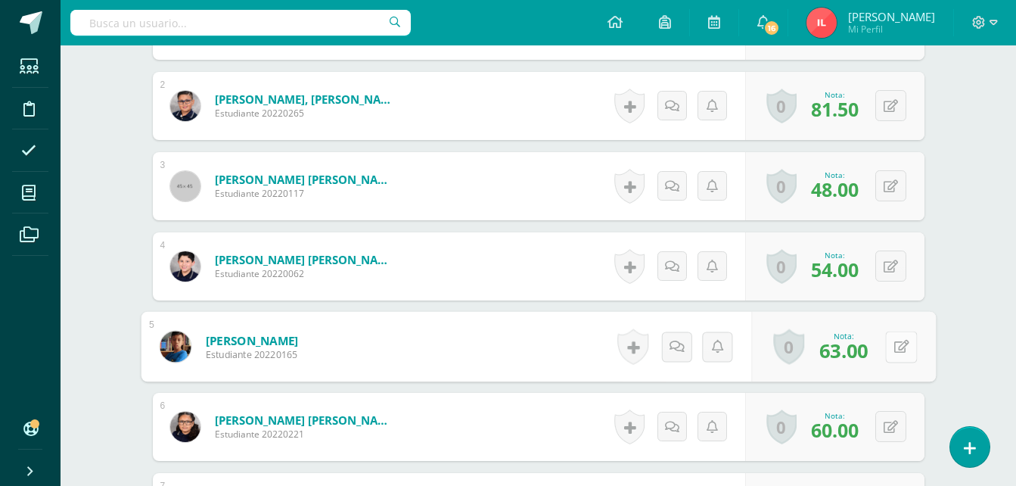
click at [892, 349] on button at bounding box center [901, 346] width 32 height 32
type input "92"
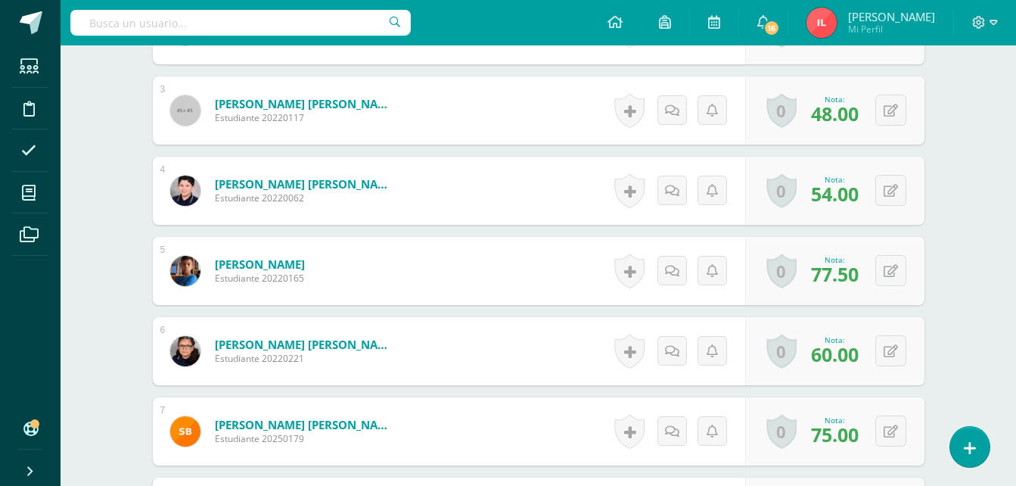
scroll to position [760, 0]
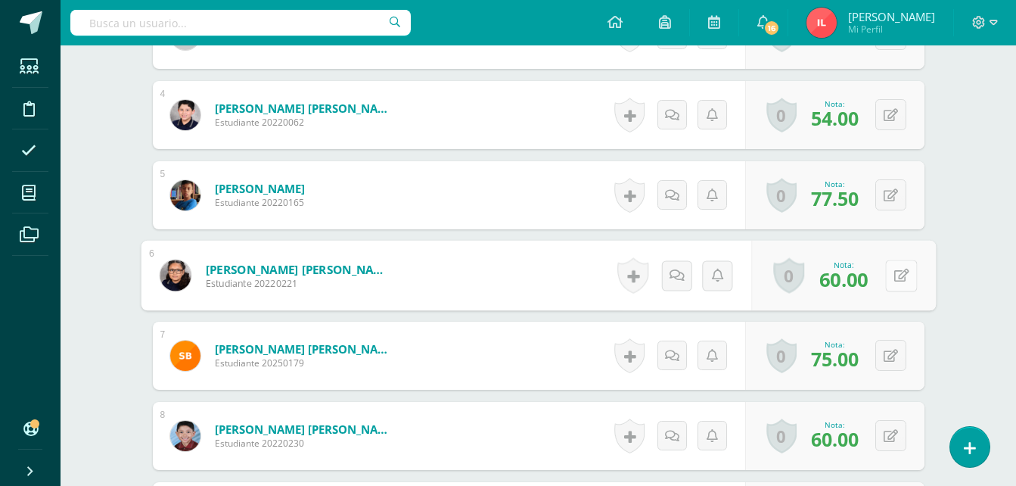
click at [899, 278] on button at bounding box center [901, 275] width 32 height 32
type input "88"
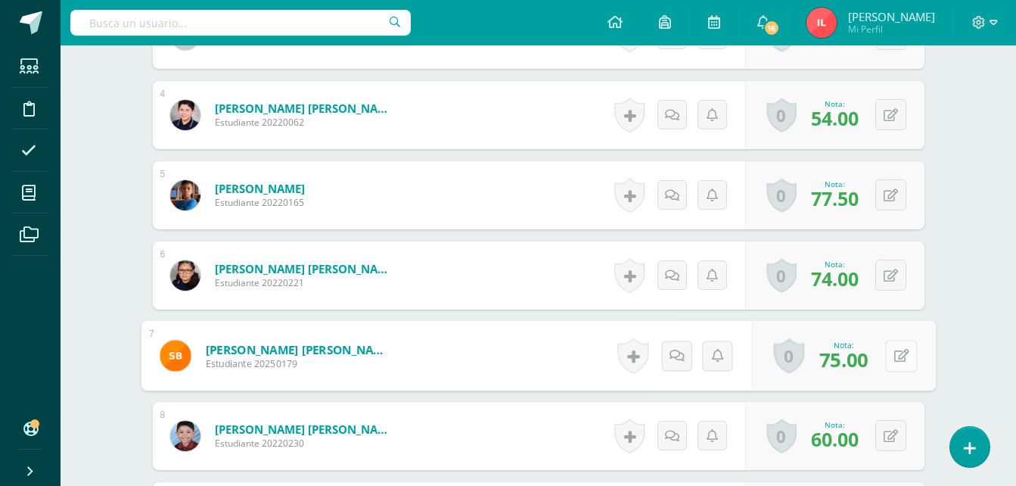
click at [880, 354] on div "0 Logros Logros obtenidos Aún no hay logros agregados Nota: 75.00" at bounding box center [843, 356] width 185 height 70
click at [896, 354] on icon at bounding box center [900, 355] width 15 height 13
type input "94"
click at [863, 365] on icon at bounding box center [861, 360] width 14 height 13
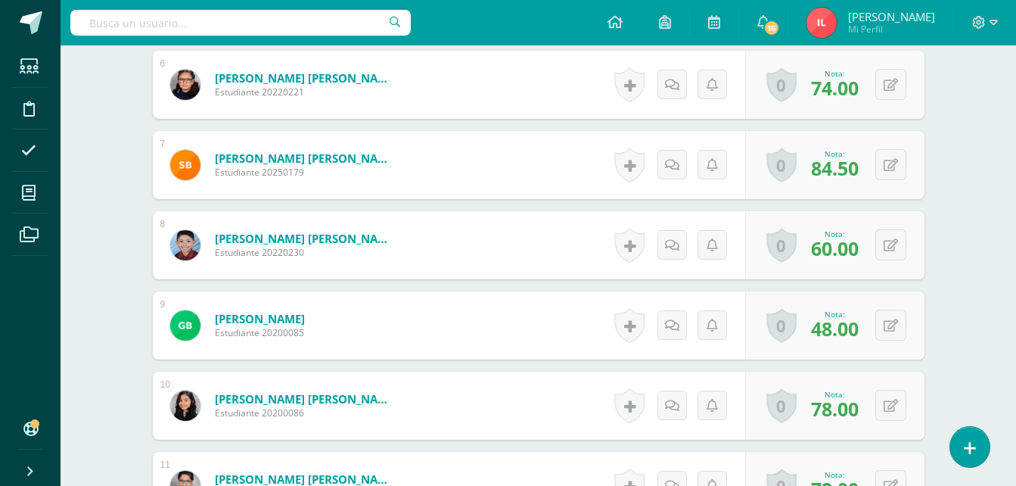
scroll to position [987, 0]
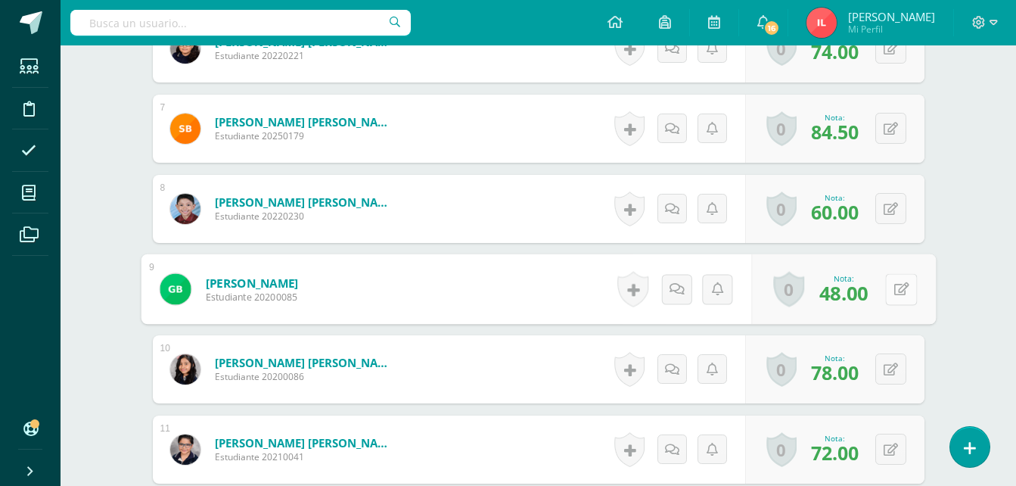
click at [892, 290] on button at bounding box center [901, 289] width 32 height 32
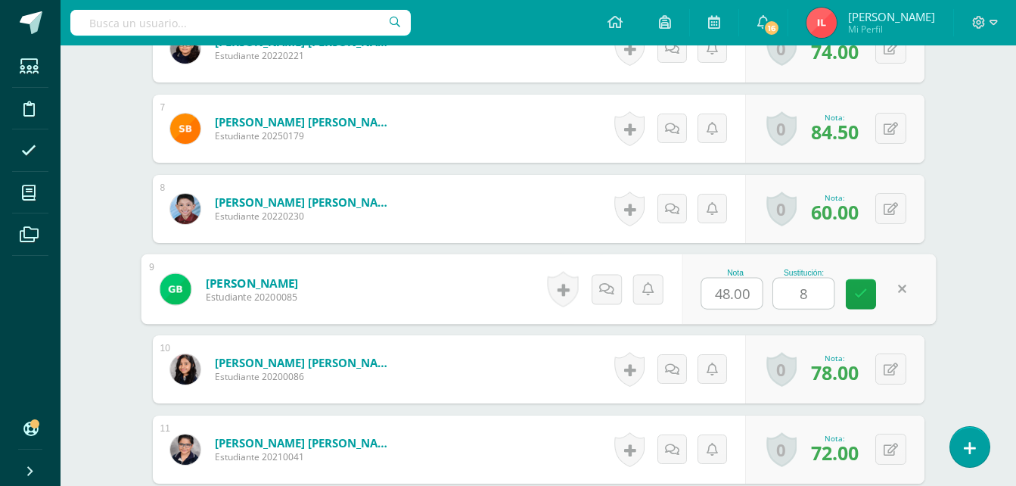
type input "86"
click at [864, 300] on icon at bounding box center [861, 293] width 14 height 13
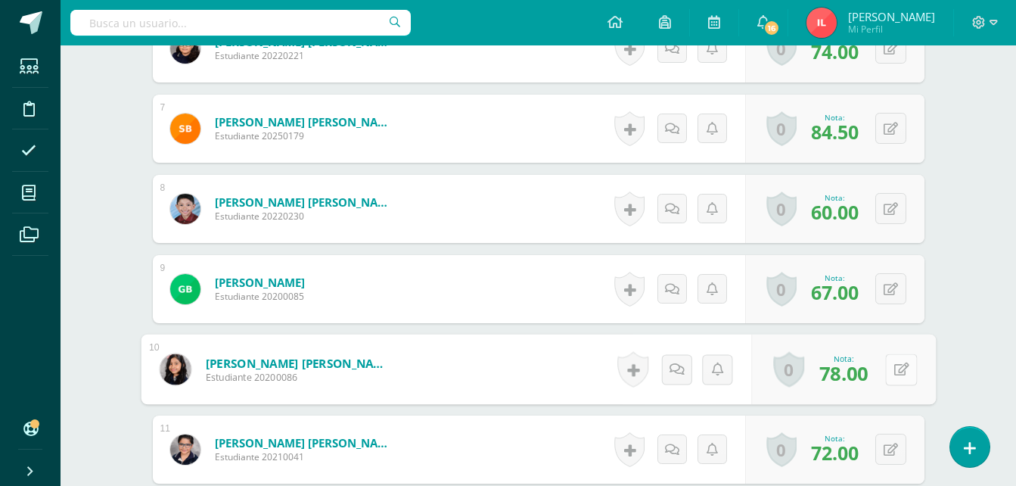
click at [889, 368] on button at bounding box center [901, 369] width 32 height 32
type input "86"
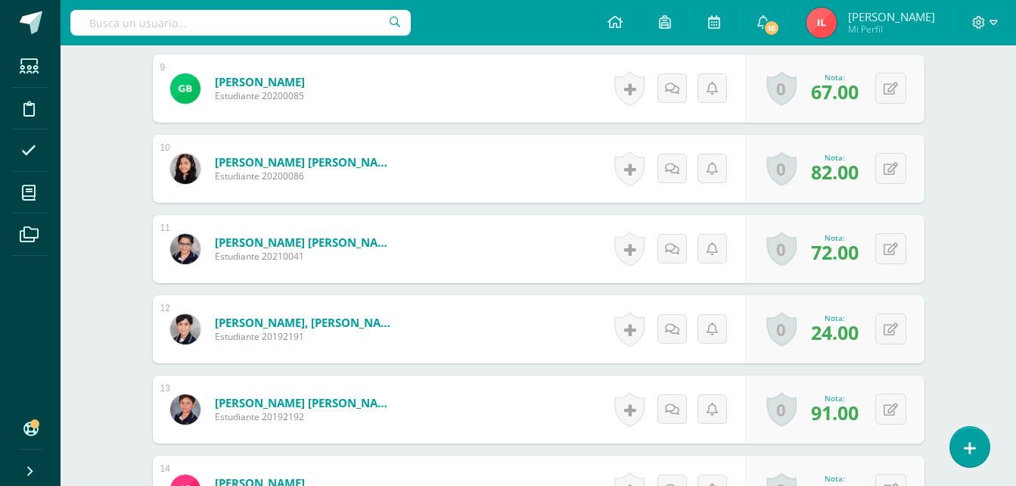
scroll to position [1214, 0]
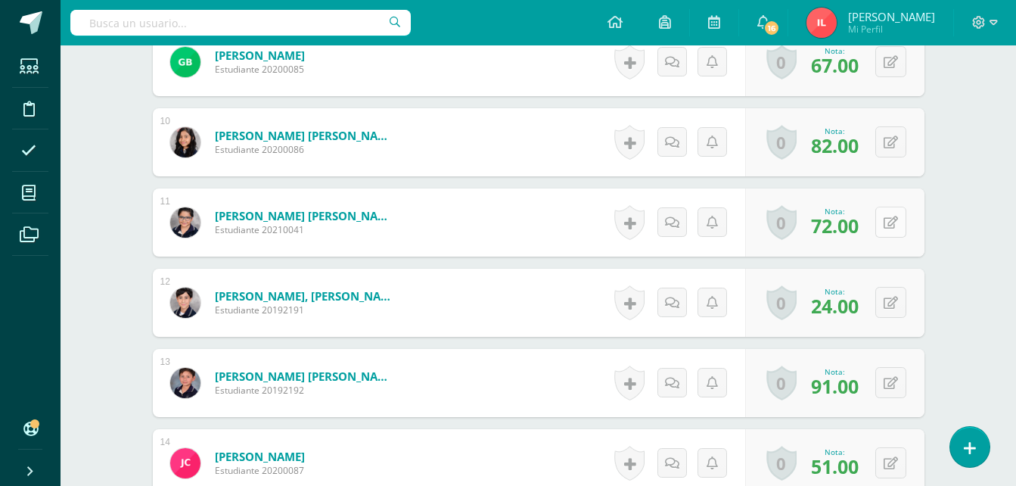
click at [889, 214] on button at bounding box center [890, 221] width 31 height 31
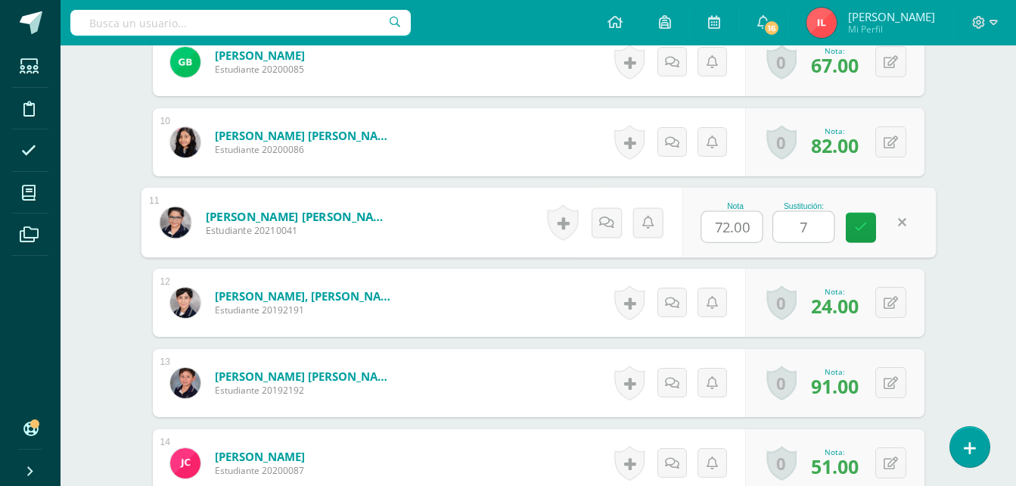
type input "74"
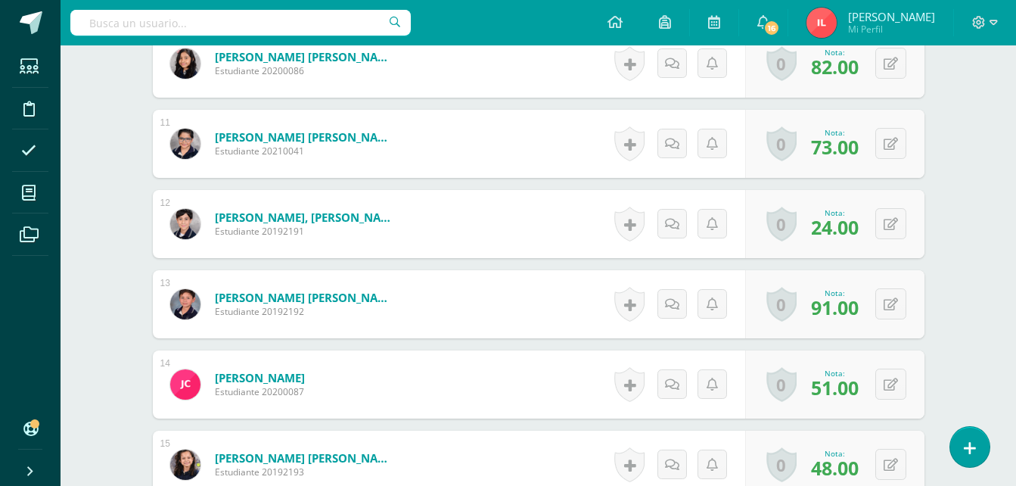
scroll to position [1365, 0]
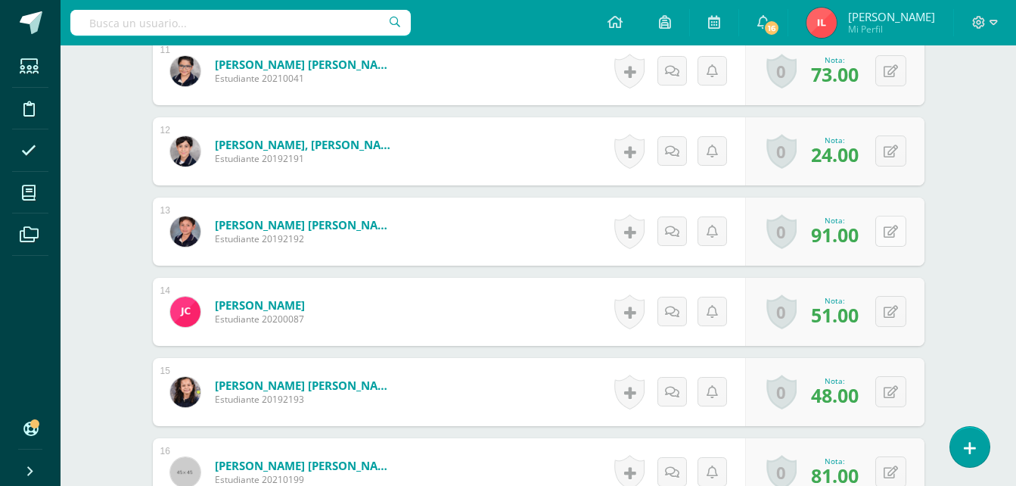
click at [892, 225] on button at bounding box center [890, 231] width 31 height 31
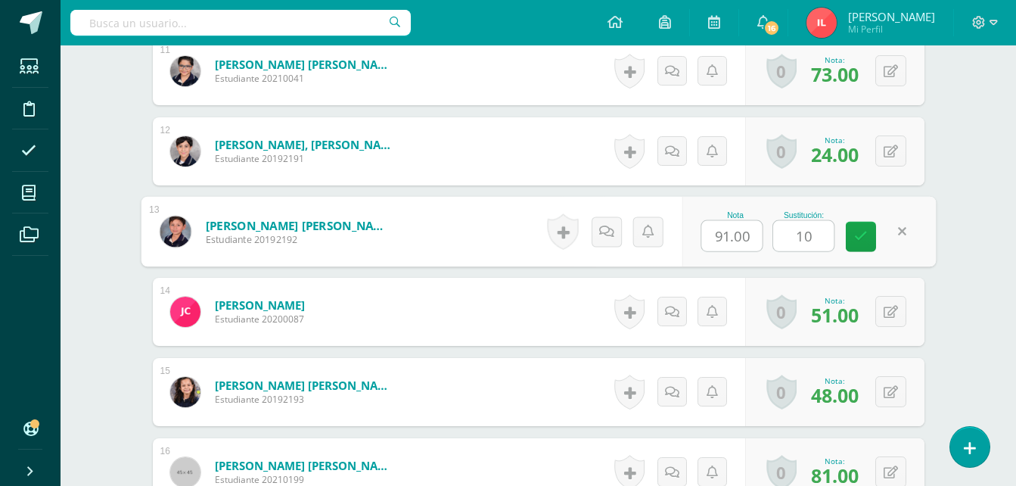
type input "100"
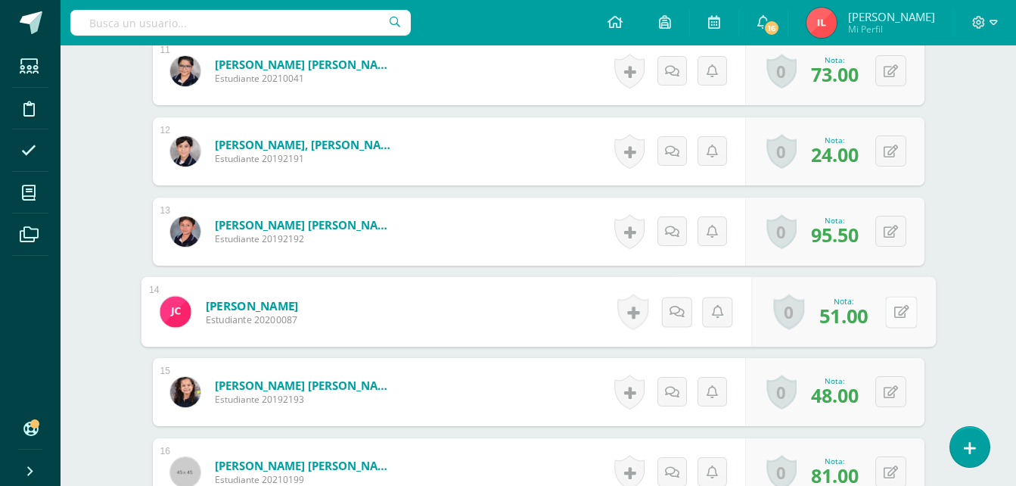
click at [888, 312] on button at bounding box center [901, 312] width 32 height 32
type input "88"
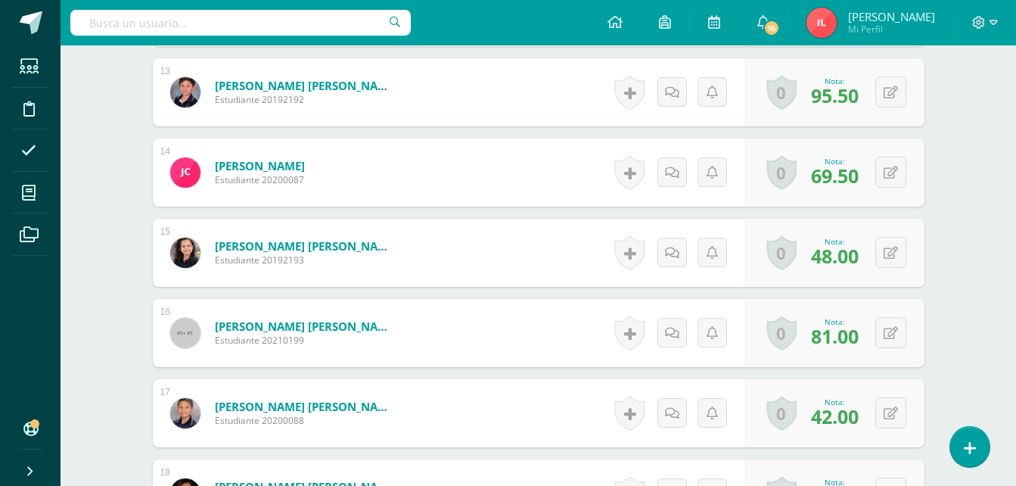
scroll to position [1516, 0]
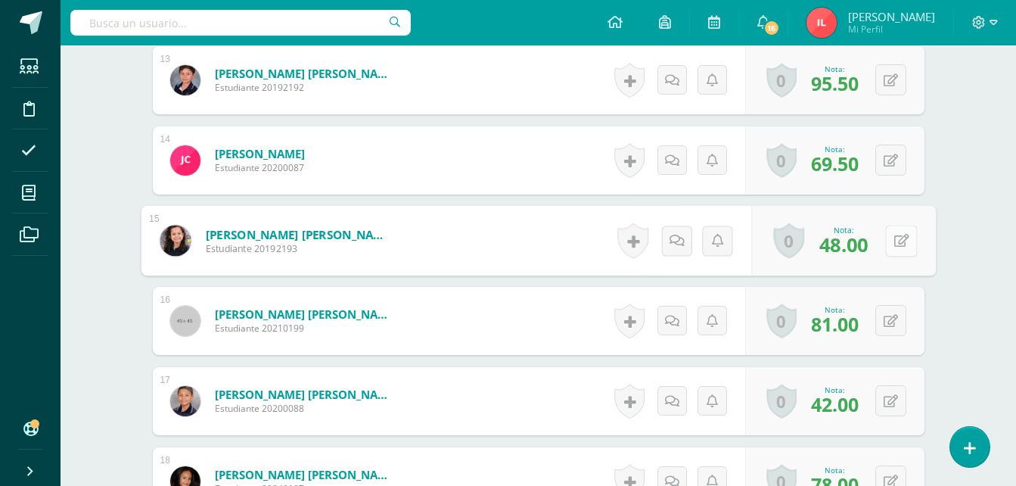
click at [888, 242] on button at bounding box center [901, 241] width 32 height 32
type input "82"
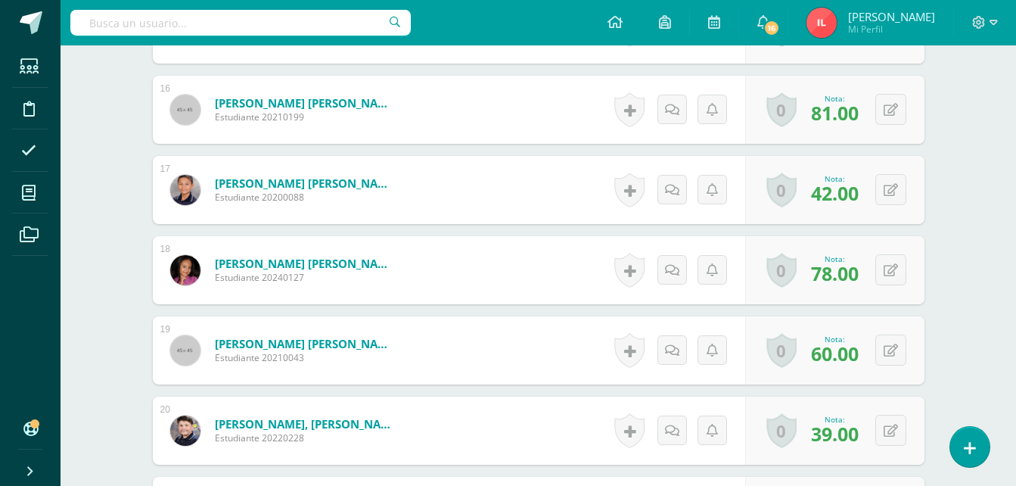
scroll to position [1743, 0]
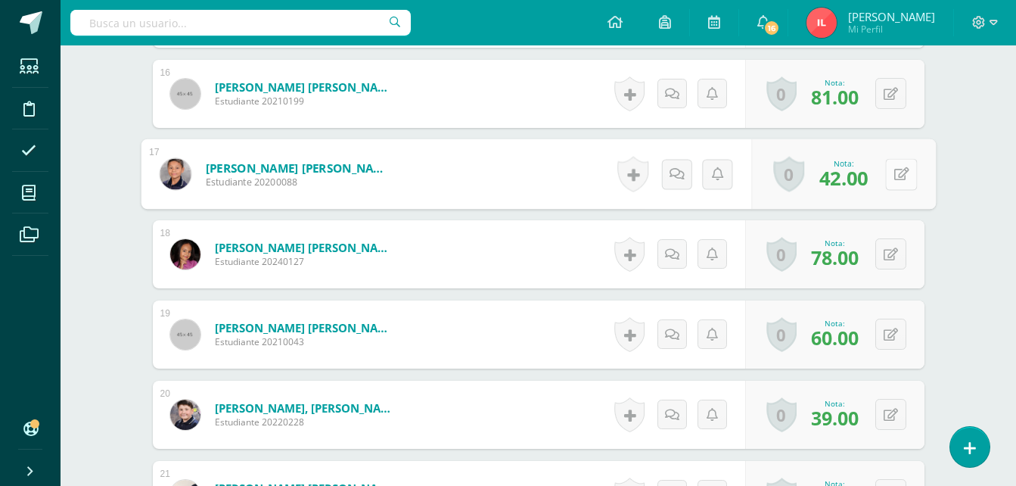
click at [895, 177] on icon at bounding box center [900, 173] width 15 height 13
type input "94"
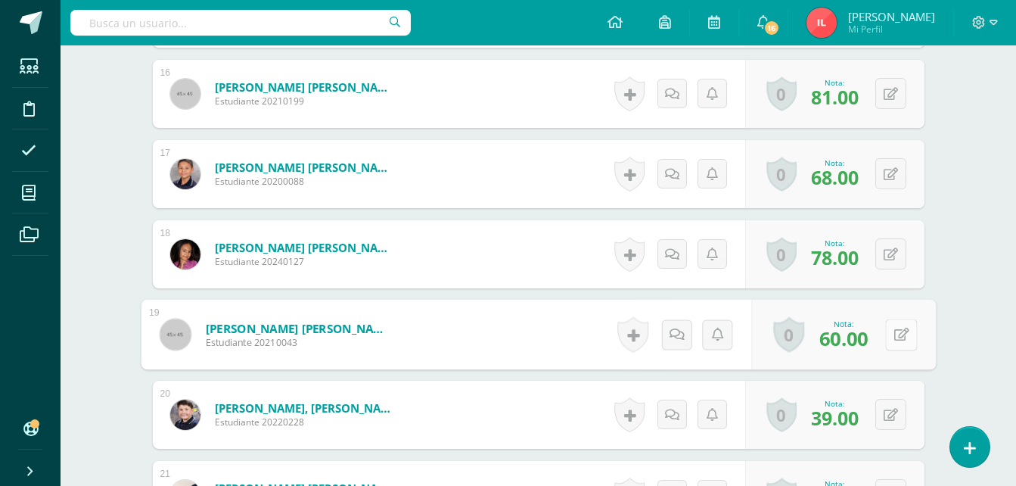
click at [892, 334] on button at bounding box center [901, 334] width 32 height 32
type input "88"
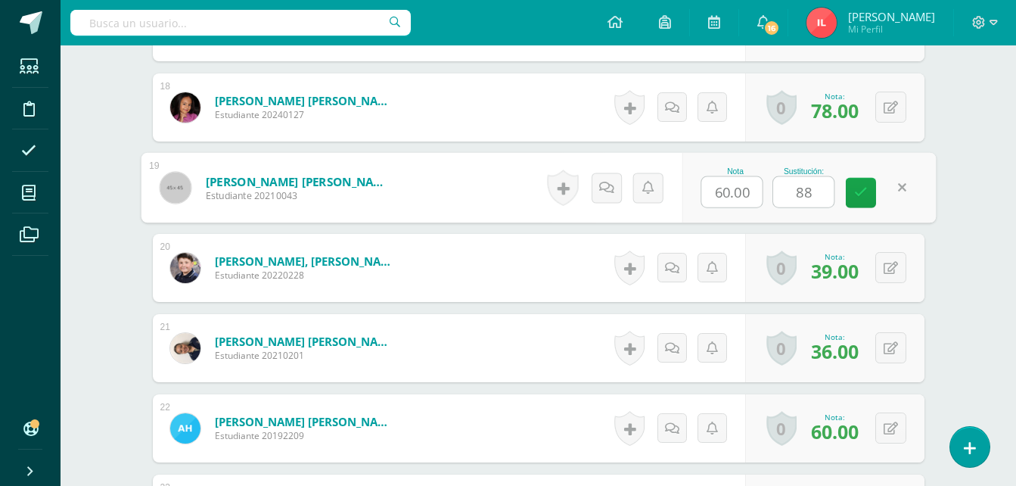
scroll to position [1970, 0]
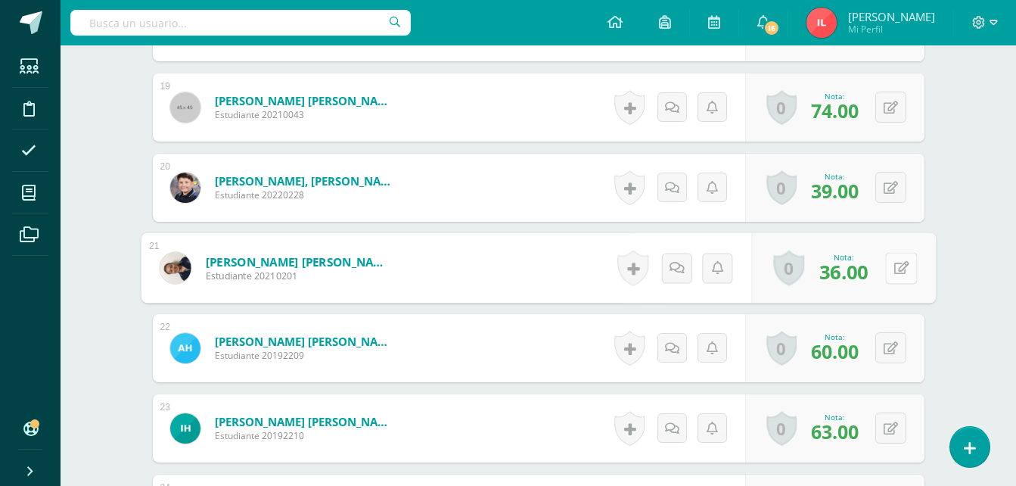
click at [894, 268] on icon at bounding box center [900, 267] width 15 height 13
type input "94"
click at [843, 275] on div "Nota 36.00 Sustitución: 94" at bounding box center [808, 268] width 254 height 70
click at [887, 428] on button at bounding box center [890, 427] width 31 height 31
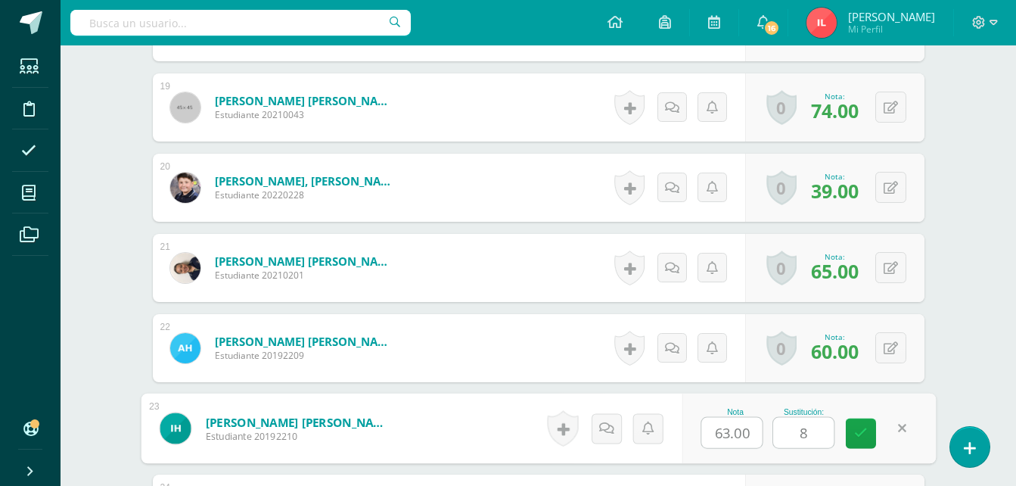
type input "88"
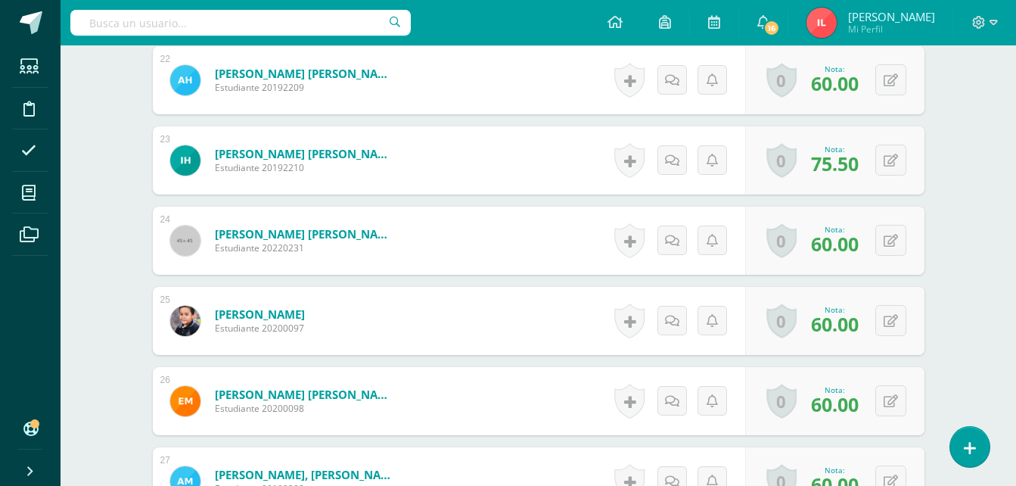
scroll to position [2273, 0]
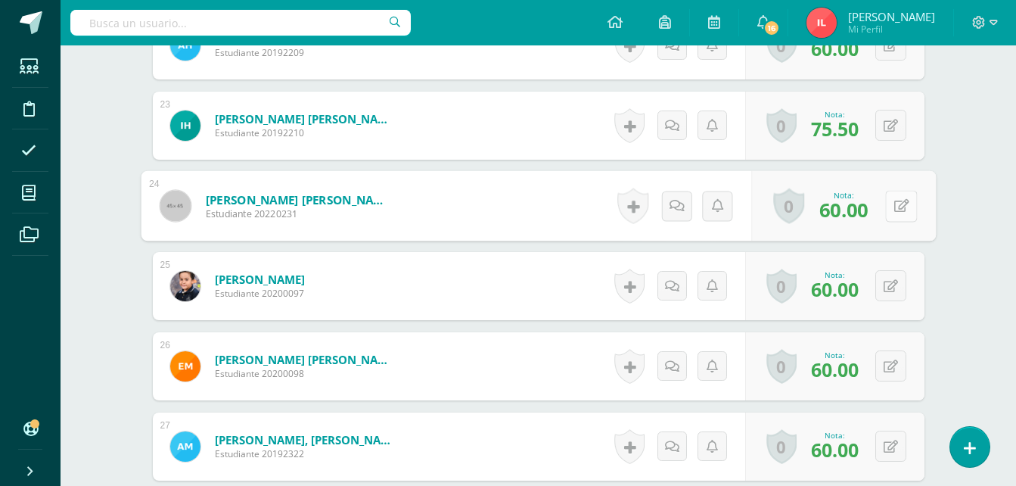
click at [892, 211] on button at bounding box center [901, 206] width 32 height 32
type input "84"
click at [858, 215] on icon at bounding box center [861, 210] width 14 height 13
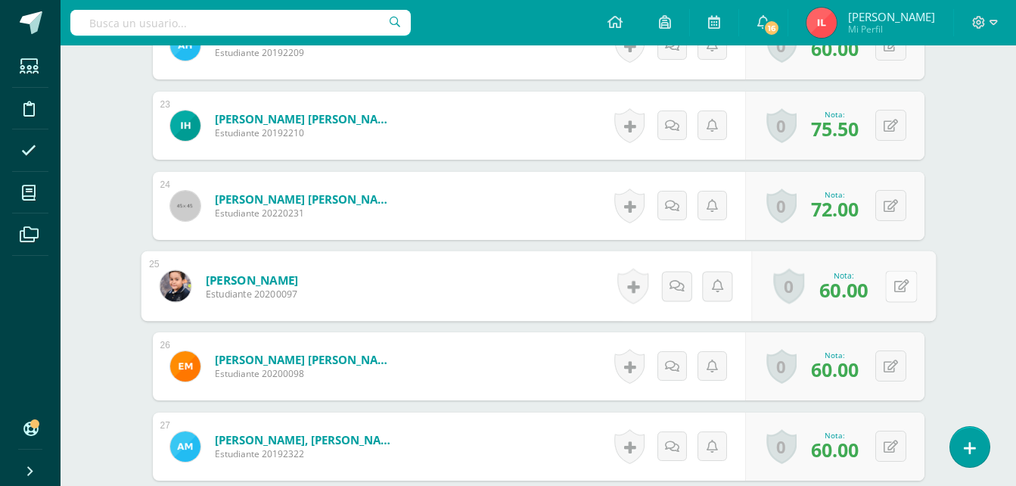
click at [883, 290] on div "0 Logros Logros obtenidos Aún no hay logros agregados Nota: 60.00" at bounding box center [843, 286] width 185 height 70
click at [909, 288] on button at bounding box center [901, 286] width 32 height 32
type input "94"
click at [889, 368] on button at bounding box center [890, 365] width 31 height 31
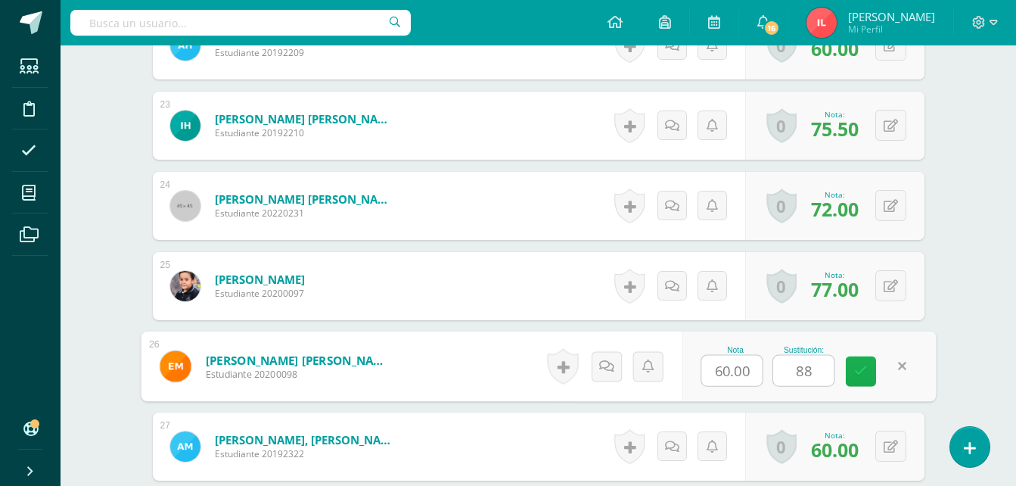
click at [865, 372] on icon at bounding box center [861, 371] width 14 height 13
click at [864, 369] on icon at bounding box center [861, 371] width 14 height 13
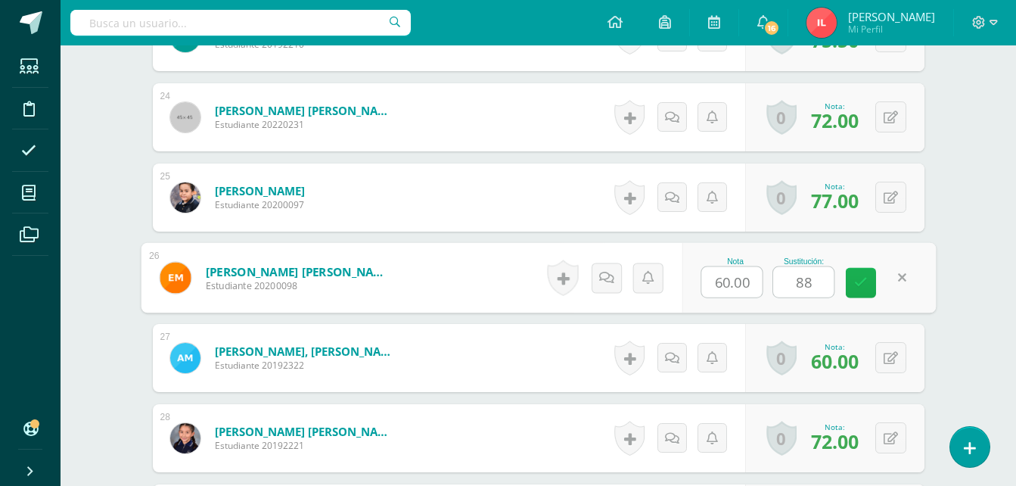
scroll to position [2424, 0]
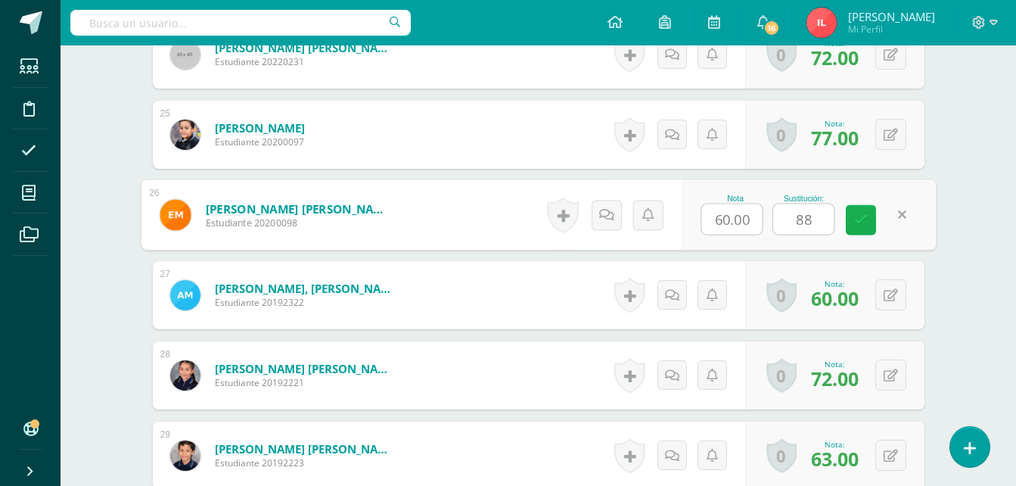
click at [859, 223] on icon at bounding box center [861, 219] width 14 height 13
click at [859, 222] on icon at bounding box center [861, 219] width 14 height 13
click at [855, 222] on icon at bounding box center [861, 219] width 14 height 13
type input "88"
click at [886, 299] on button at bounding box center [890, 294] width 31 height 31
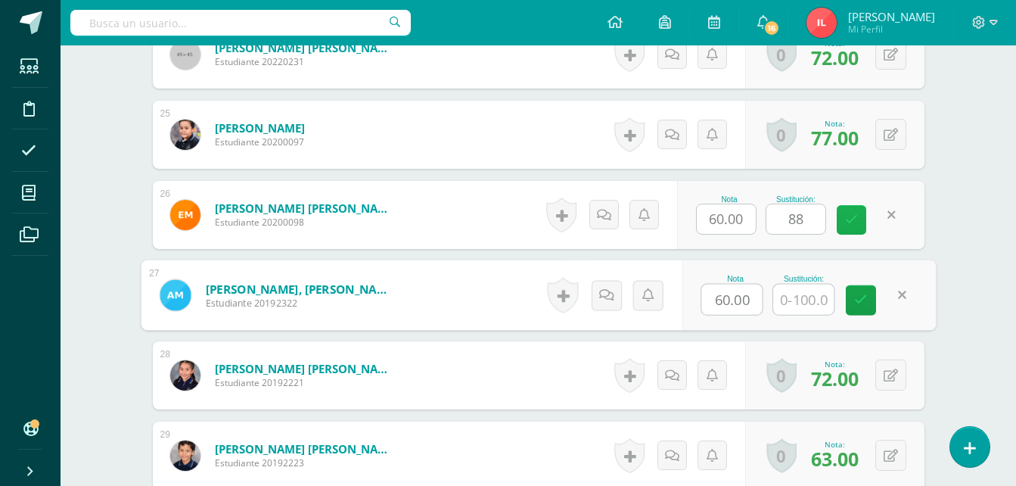
click at [849, 217] on icon at bounding box center [851, 219] width 13 height 13
type input "64"
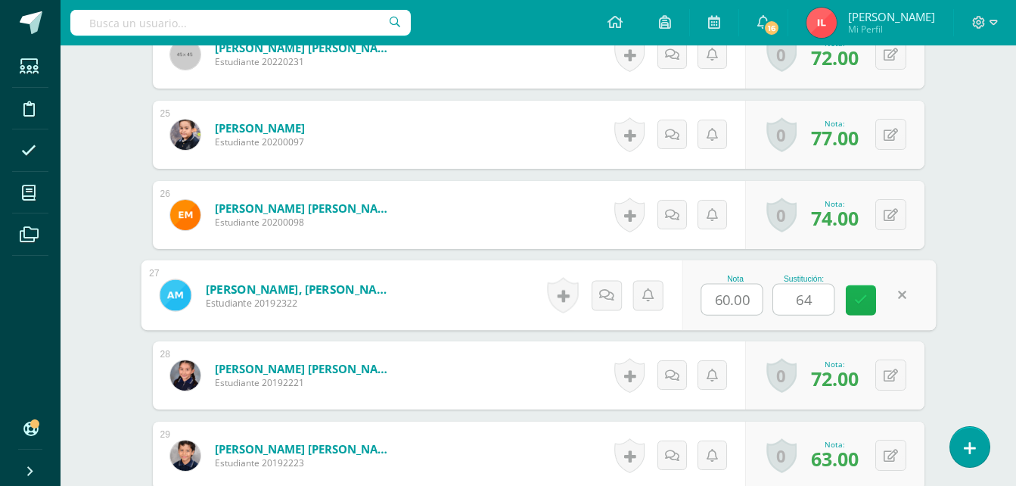
click at [861, 293] on icon at bounding box center [861, 299] width 14 height 13
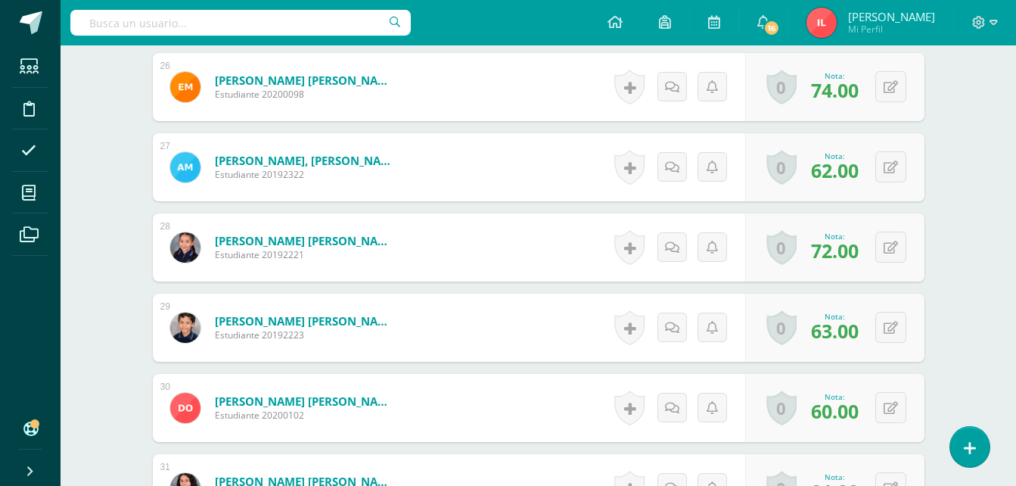
scroll to position [2552, 0]
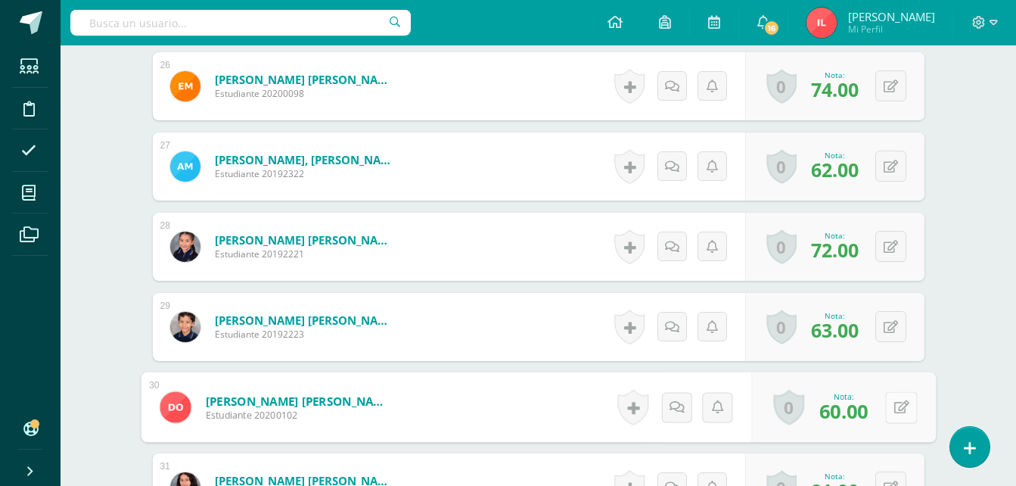
click at [890, 408] on button at bounding box center [901, 407] width 32 height 32
type input "88"
click at [863, 409] on icon at bounding box center [861, 411] width 14 height 13
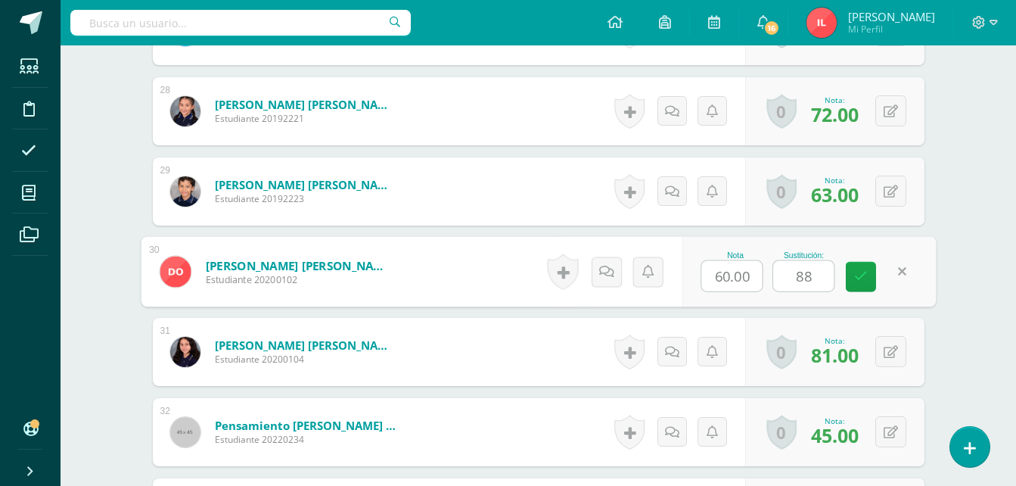
scroll to position [2704, 0]
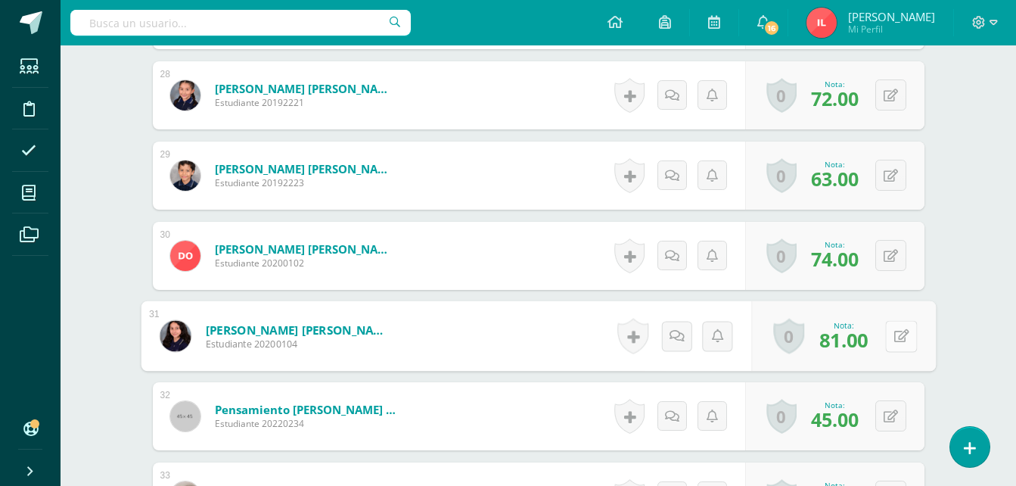
click at [886, 339] on button at bounding box center [901, 336] width 32 height 32
click at [853, 346] on link at bounding box center [860, 341] width 30 height 30
click at [865, 340] on icon at bounding box center [861, 340] width 14 height 13
type input "94"
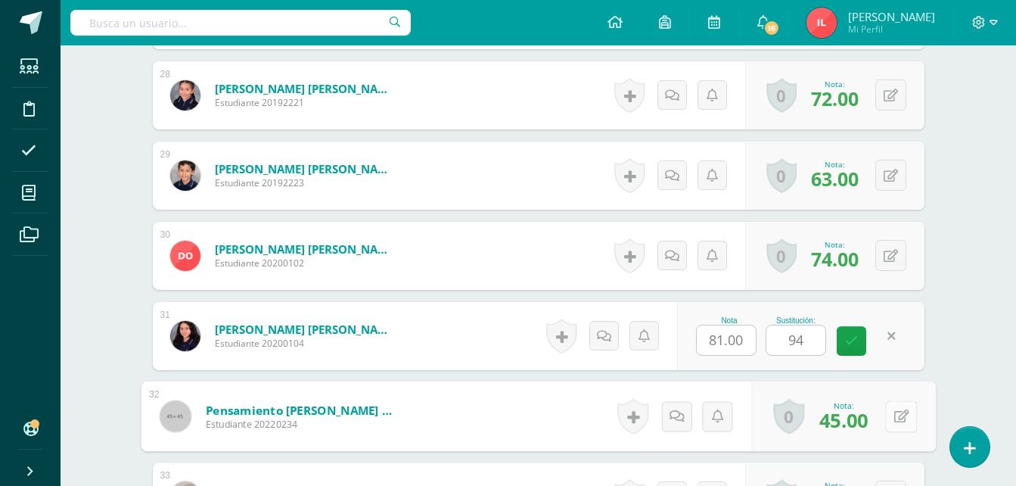
click at [890, 416] on button at bounding box center [901, 416] width 32 height 32
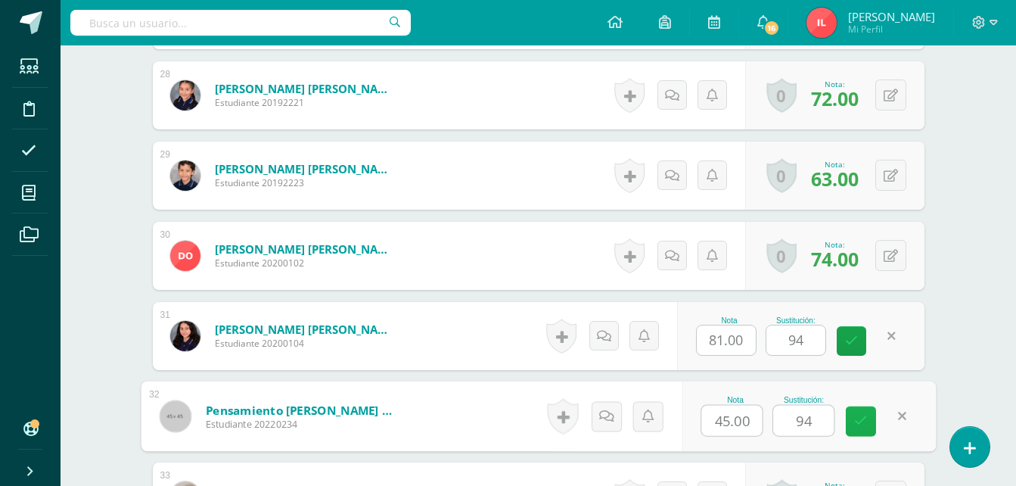
click at [861, 423] on icon at bounding box center [861, 420] width 14 height 13
click at [857, 340] on link at bounding box center [850, 340] width 29 height 29
type input "94"
click at [827, 341] on div "Nota 81.00 Sustitución: 94" at bounding box center [800, 336] width 247 height 68
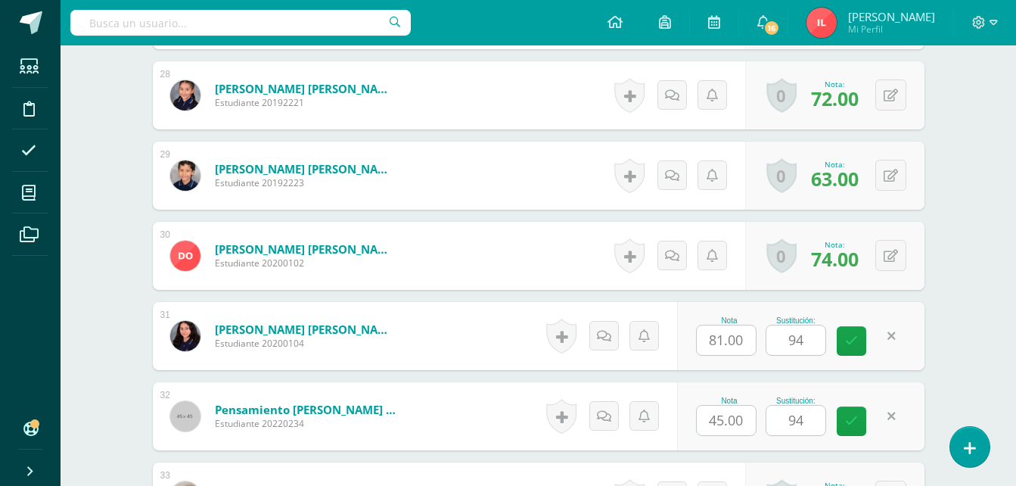
click at [816, 346] on input "94" at bounding box center [795, 339] width 59 height 29
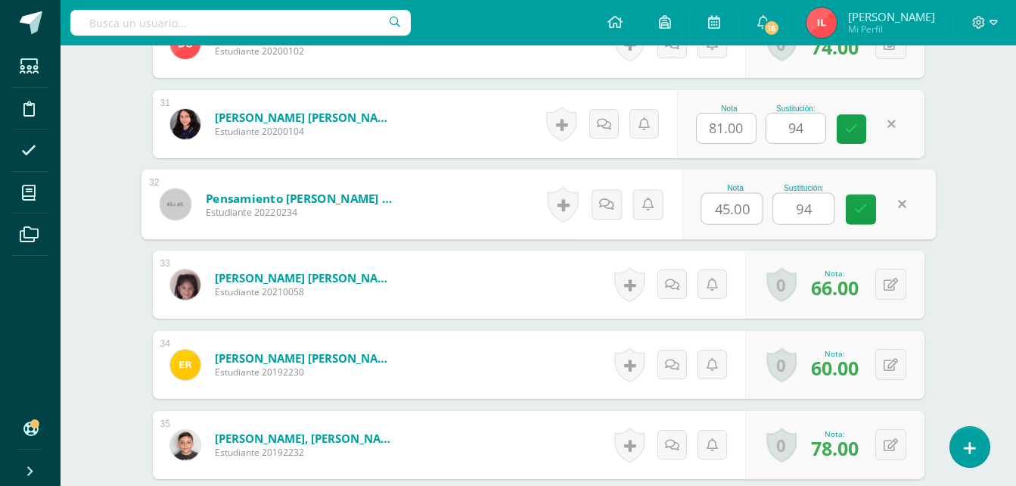
scroll to position [2930, 0]
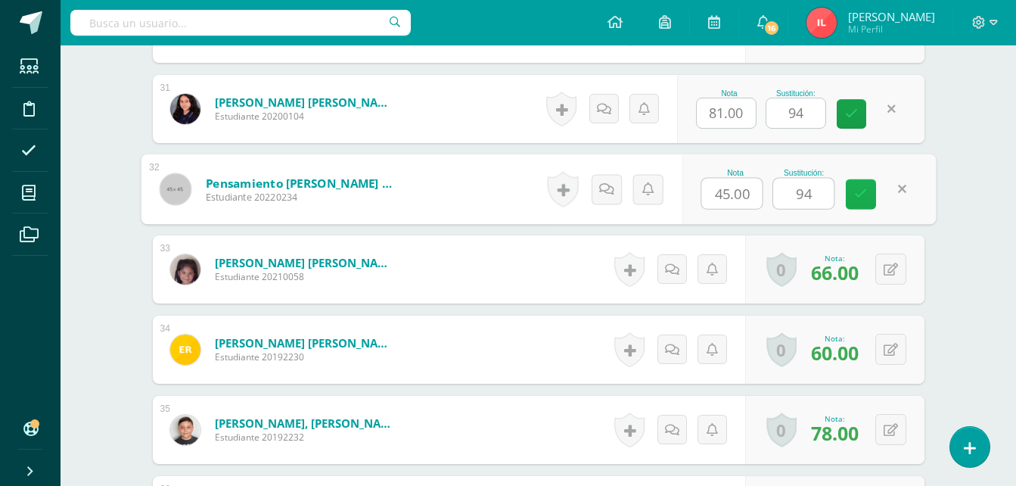
click at [847, 200] on link at bounding box center [860, 194] width 30 height 30
click at [861, 197] on icon at bounding box center [861, 194] width 14 height 13
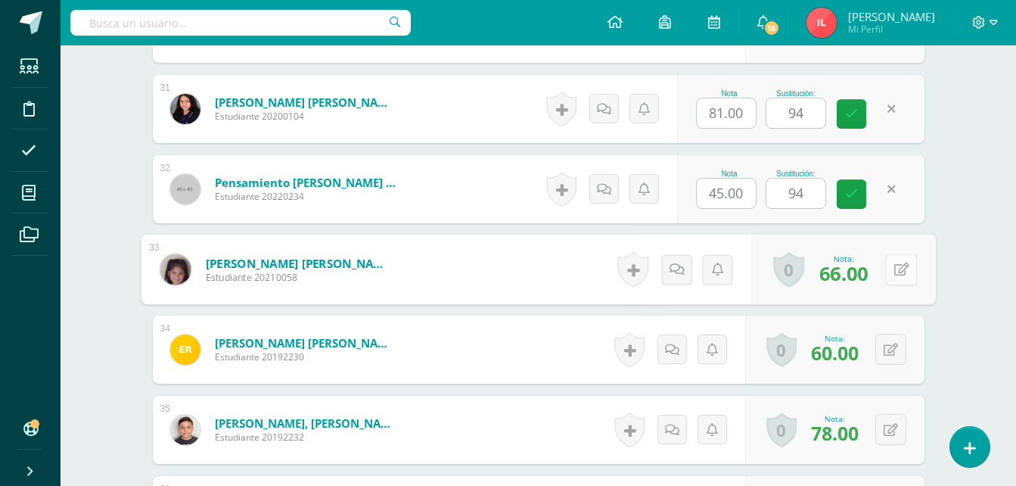
click at [889, 263] on button at bounding box center [901, 269] width 32 height 32
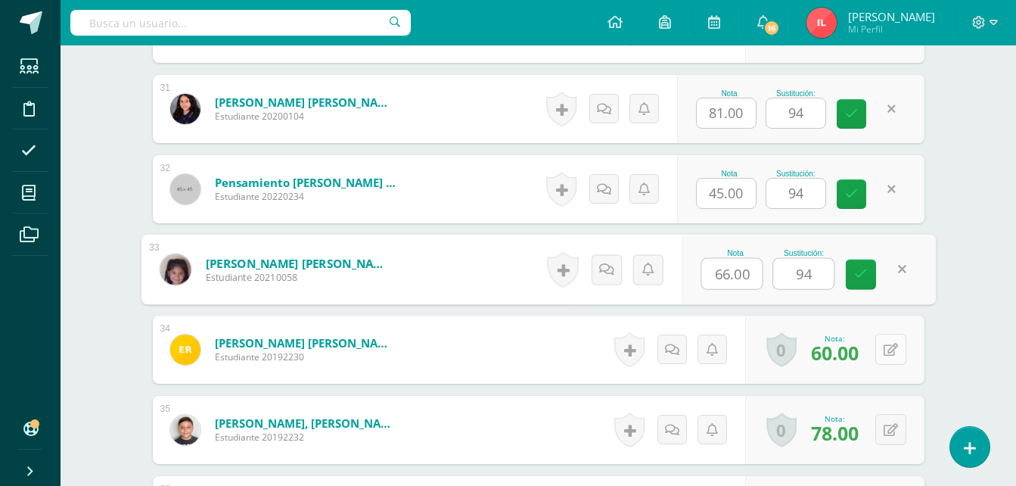
type input "94"
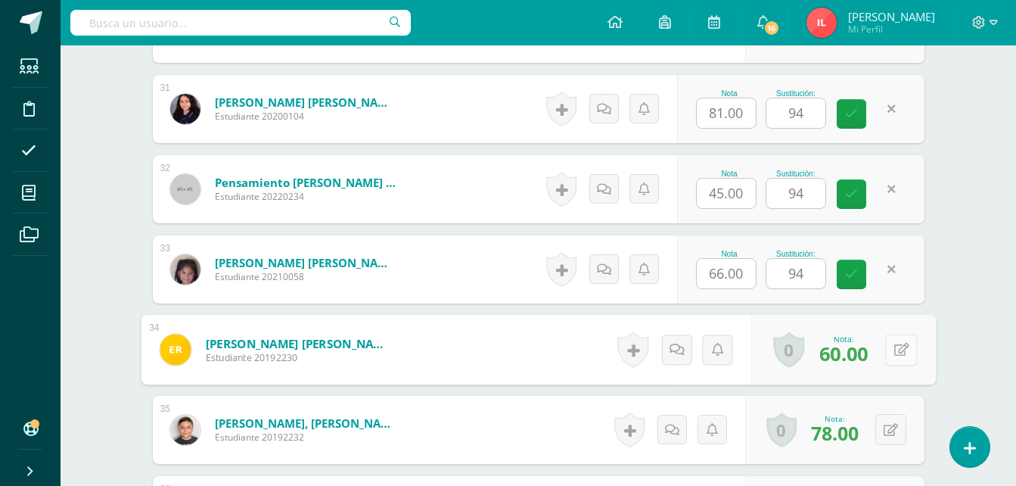
click at [885, 352] on button at bounding box center [901, 350] width 32 height 32
type input "88"
click at [854, 351] on icon at bounding box center [861, 354] width 14 height 13
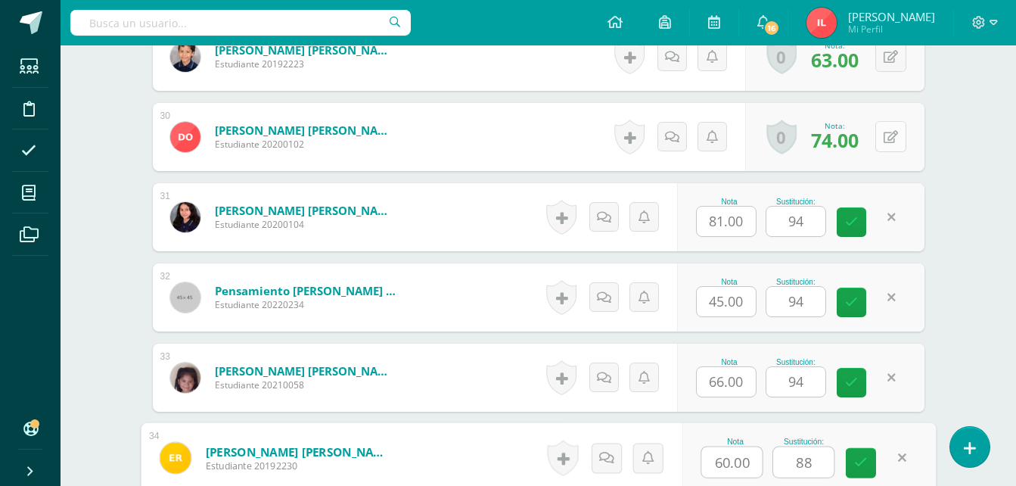
scroll to position [2855, 0]
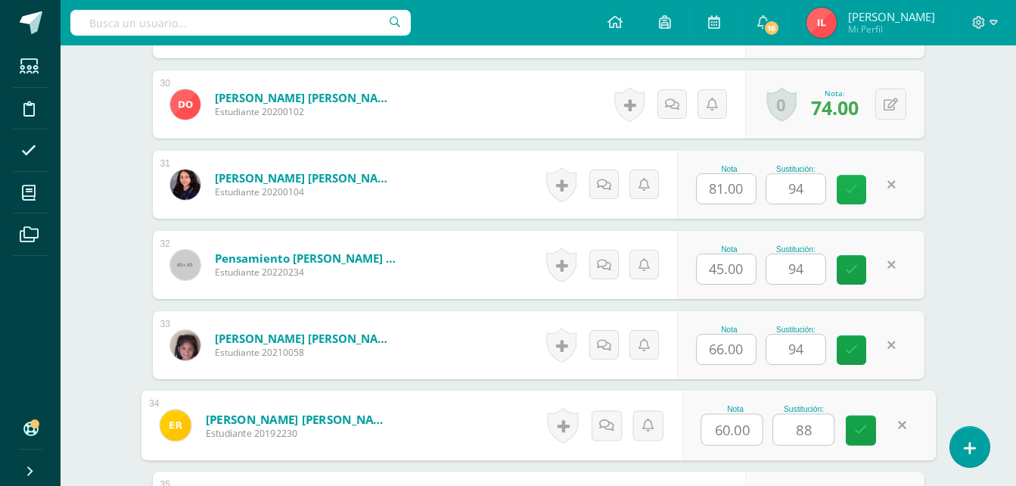
click at [855, 192] on icon at bounding box center [851, 189] width 13 height 13
click at [847, 274] on icon at bounding box center [851, 269] width 13 height 13
click at [854, 350] on icon at bounding box center [851, 349] width 13 height 13
click at [864, 427] on icon at bounding box center [861, 429] width 14 height 13
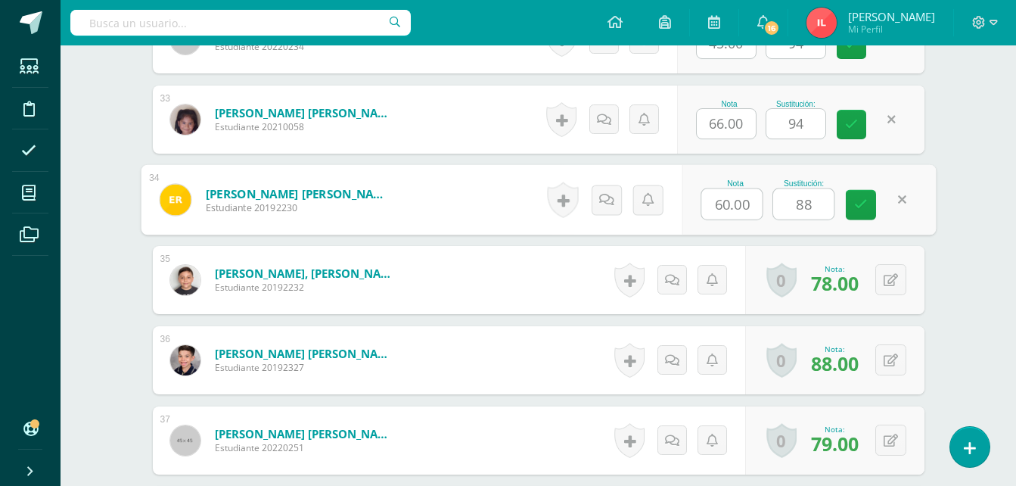
scroll to position [3082, 0]
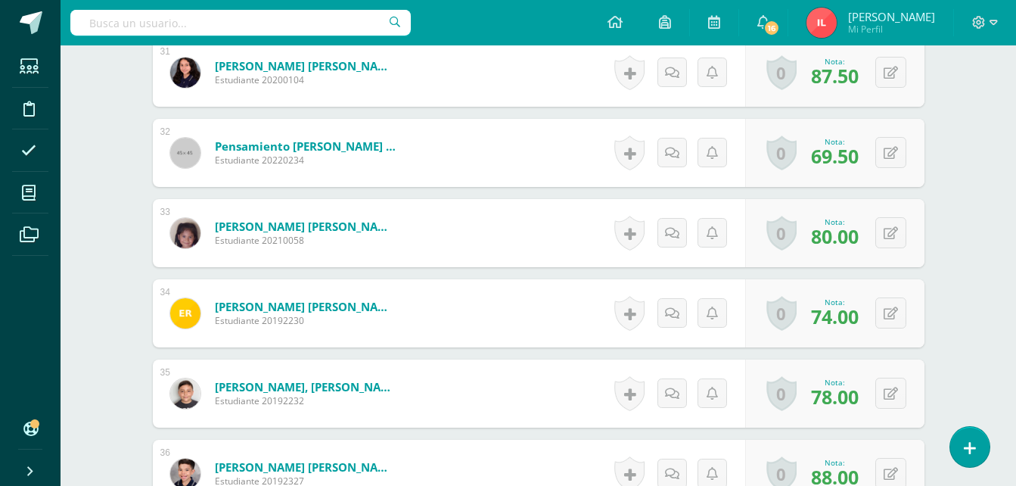
scroll to position [3055, 0]
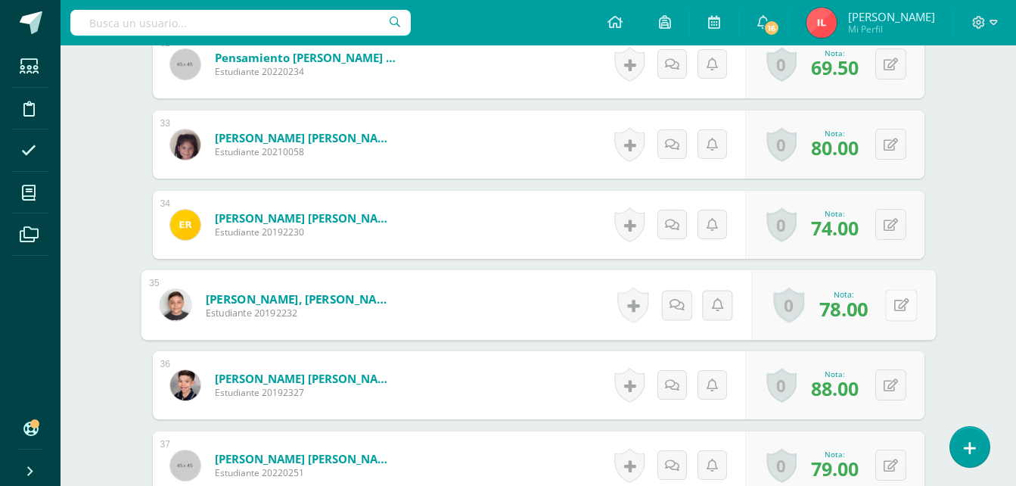
click at [891, 302] on button at bounding box center [901, 305] width 32 height 32
type input "92"
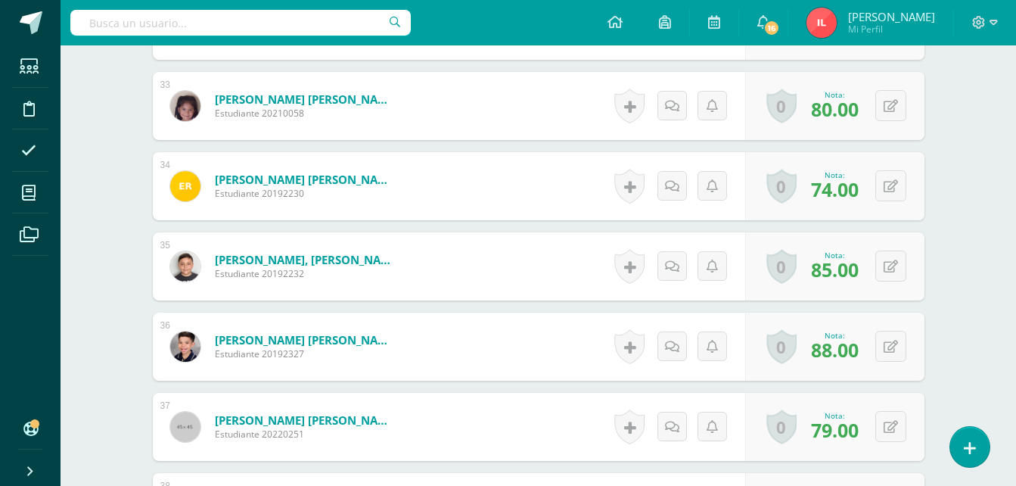
scroll to position [3131, 0]
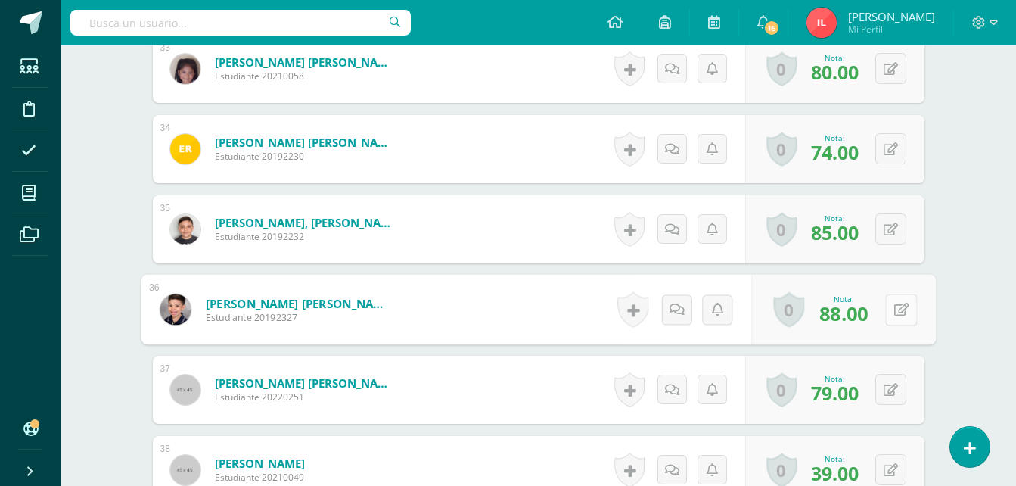
click at [895, 310] on icon at bounding box center [900, 308] width 15 height 13
type input "94"
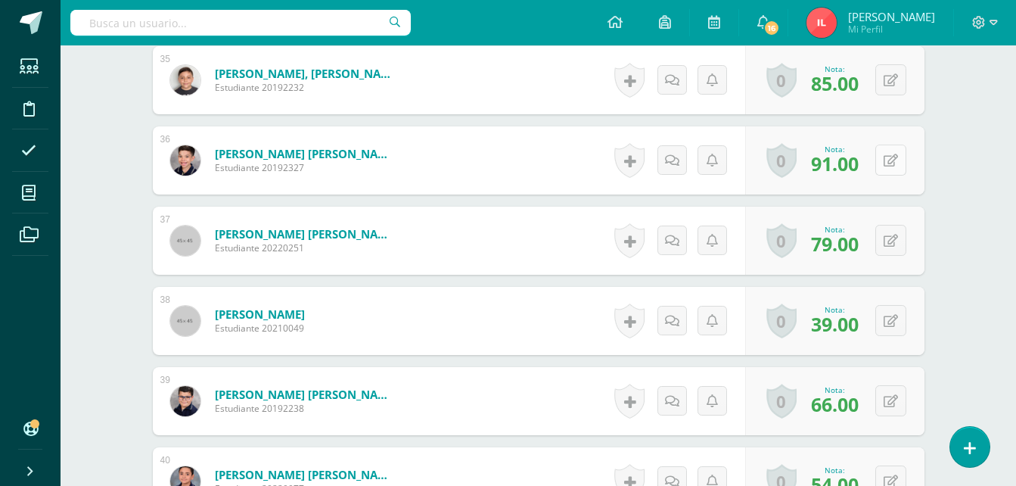
scroll to position [3282, 0]
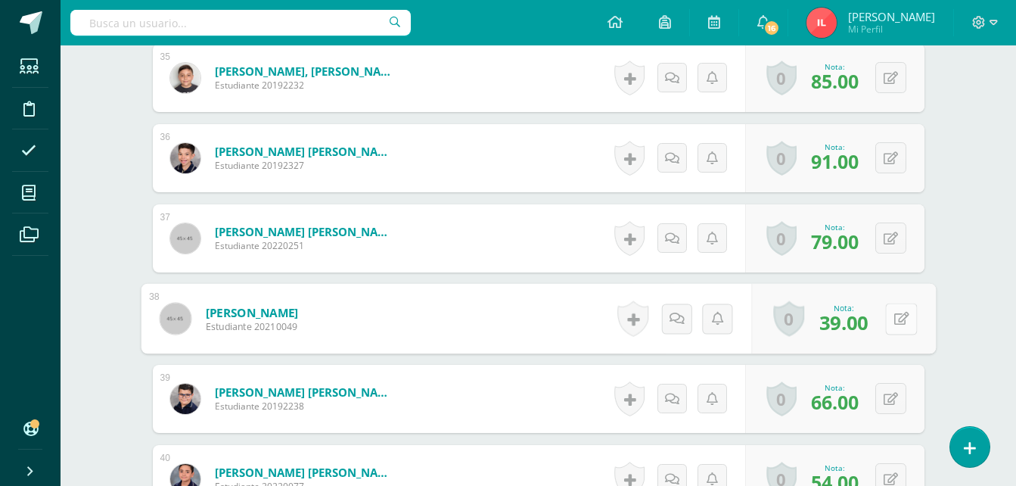
click at [890, 321] on button at bounding box center [901, 318] width 32 height 32
type input "88"
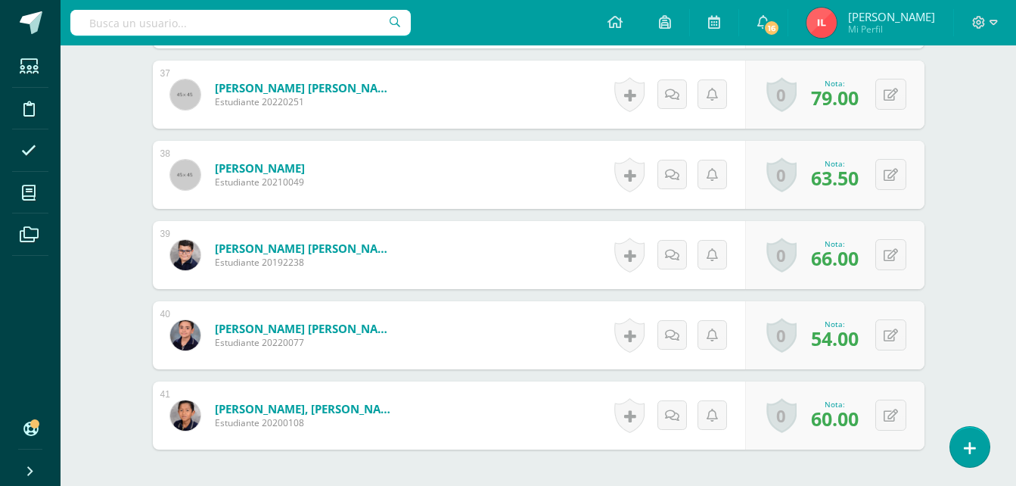
scroll to position [3433, 0]
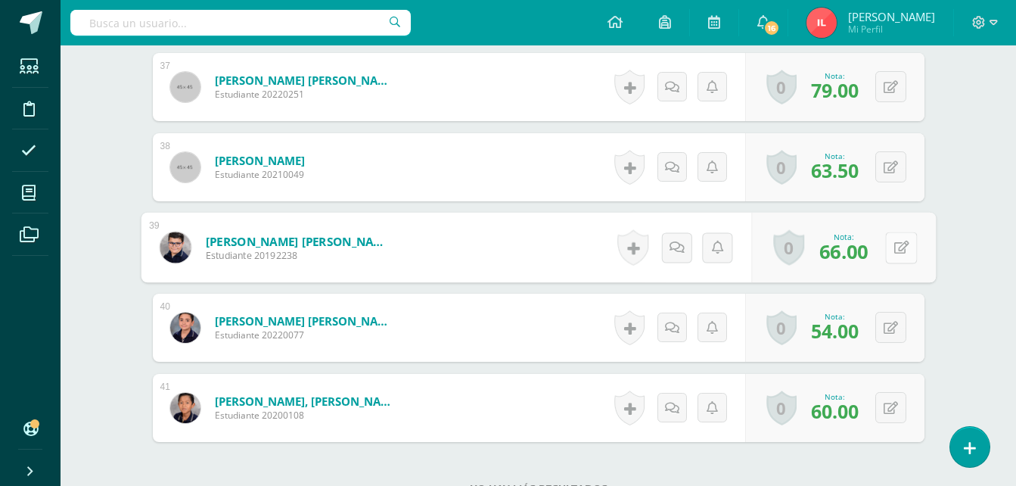
click at [896, 243] on icon at bounding box center [900, 246] width 15 height 13
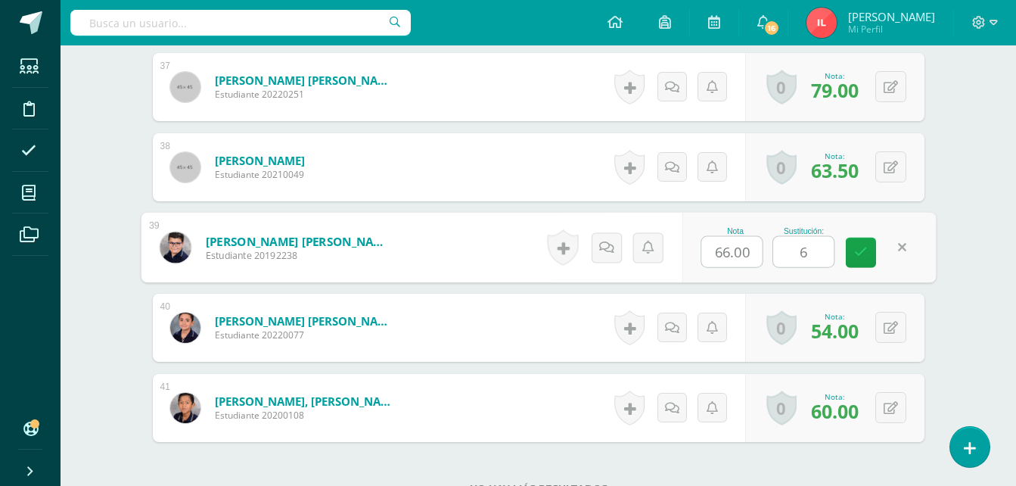
type input "68"
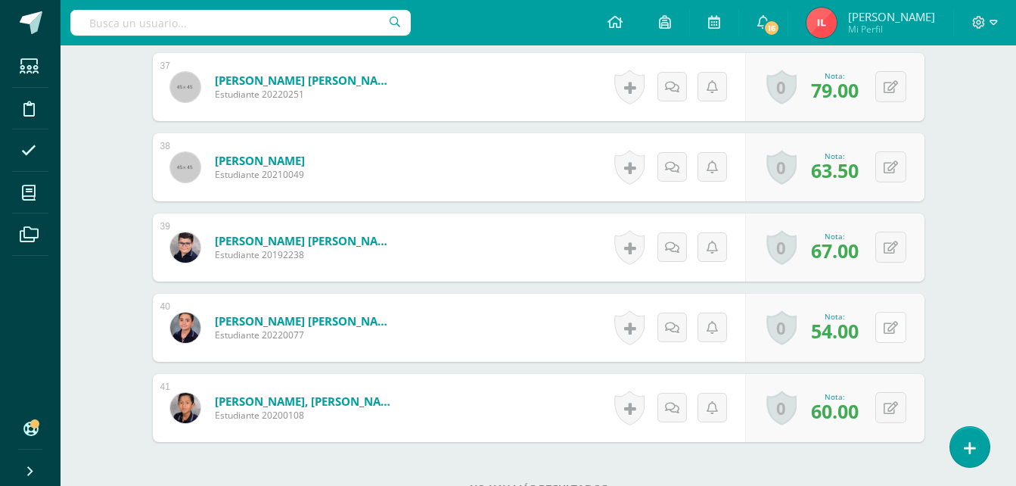
click at [896, 326] on icon at bounding box center [890, 327] width 14 height 13
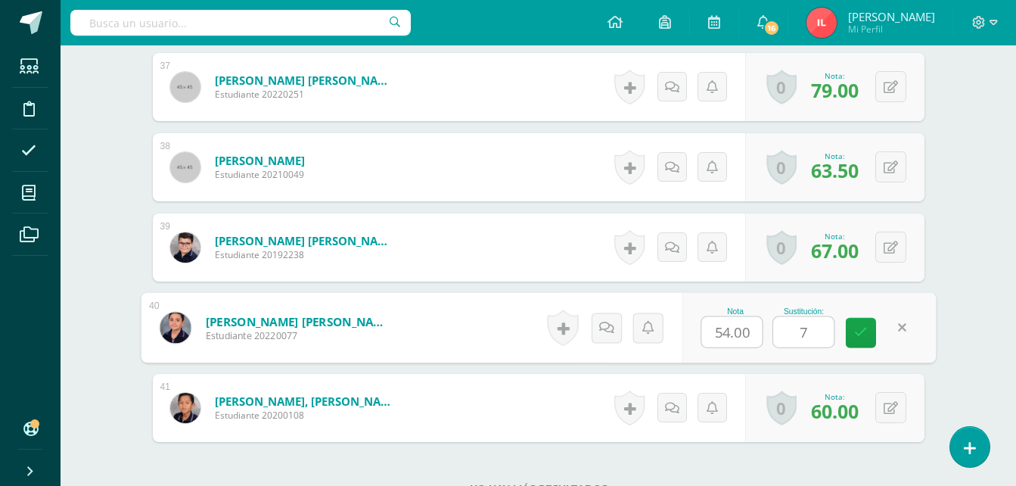
type input "78"
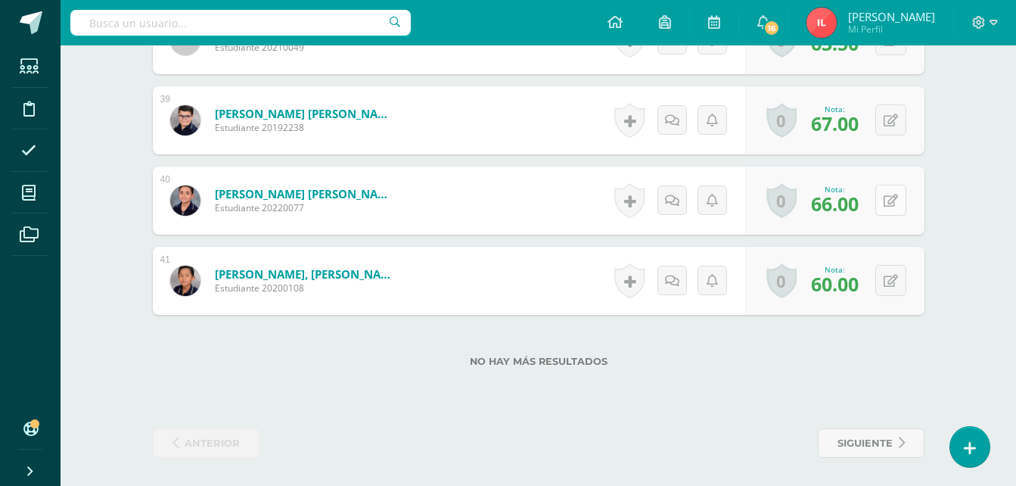
scroll to position [3563, 0]
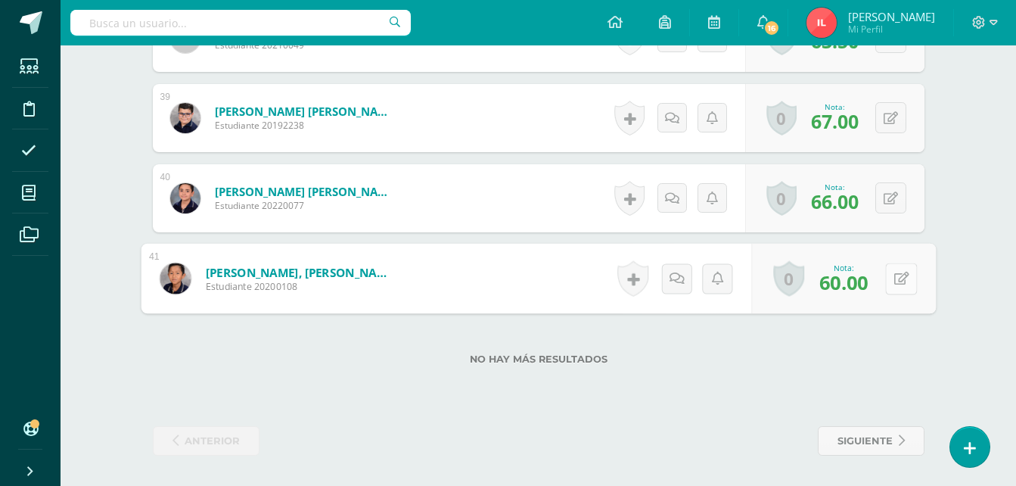
click at [898, 284] on button at bounding box center [901, 278] width 32 height 32
type input "100"
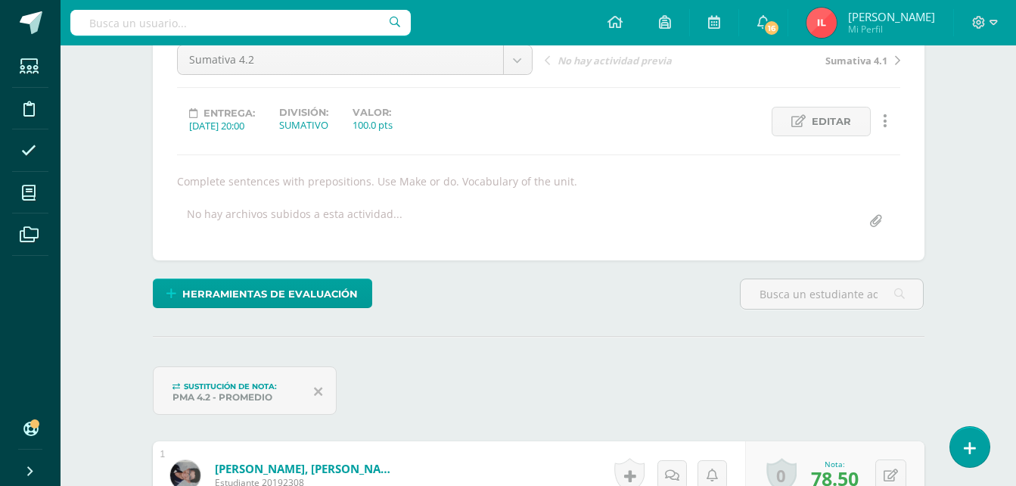
scroll to position [0, 0]
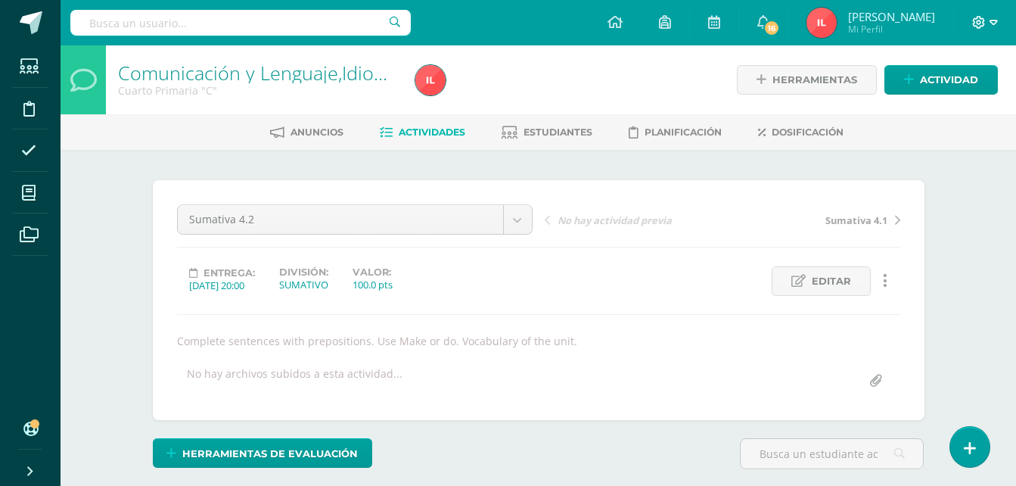
click at [994, 21] on icon at bounding box center [993, 23] width 8 height 14
click at [935, 96] on span "Cerrar sesión" at bounding box center [946, 103] width 68 height 14
